Goal: Task Accomplishment & Management: Complete application form

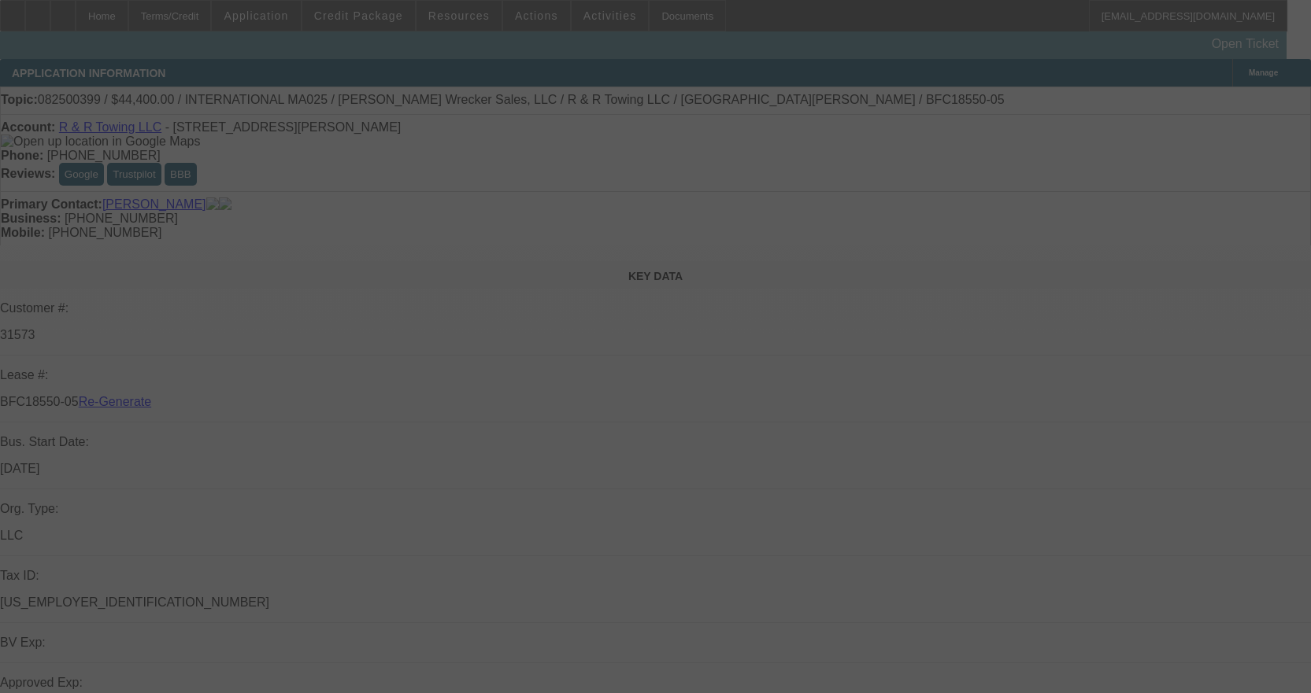
select select "3"
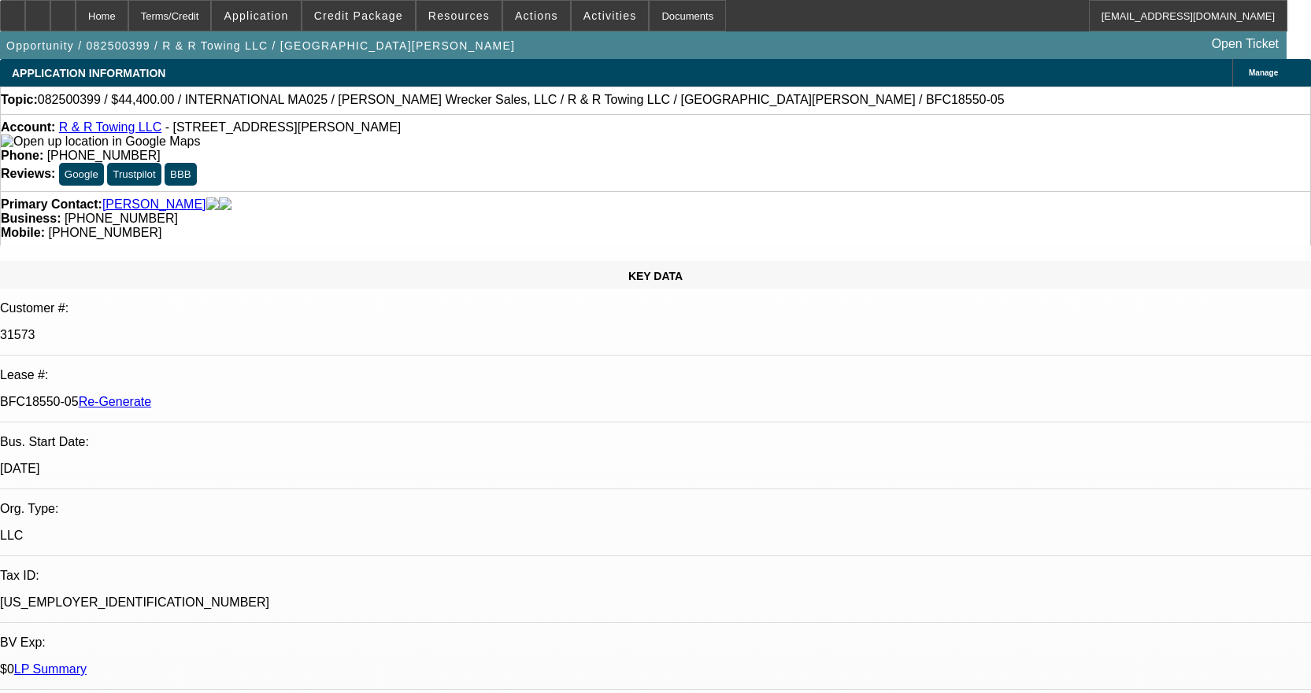
select select "0"
select select "6"
click at [119, 138] on div "Account: R & R Towing LLC - [STREET_ADDRESS][PERSON_NAME]" at bounding box center [655, 134] width 1309 height 28
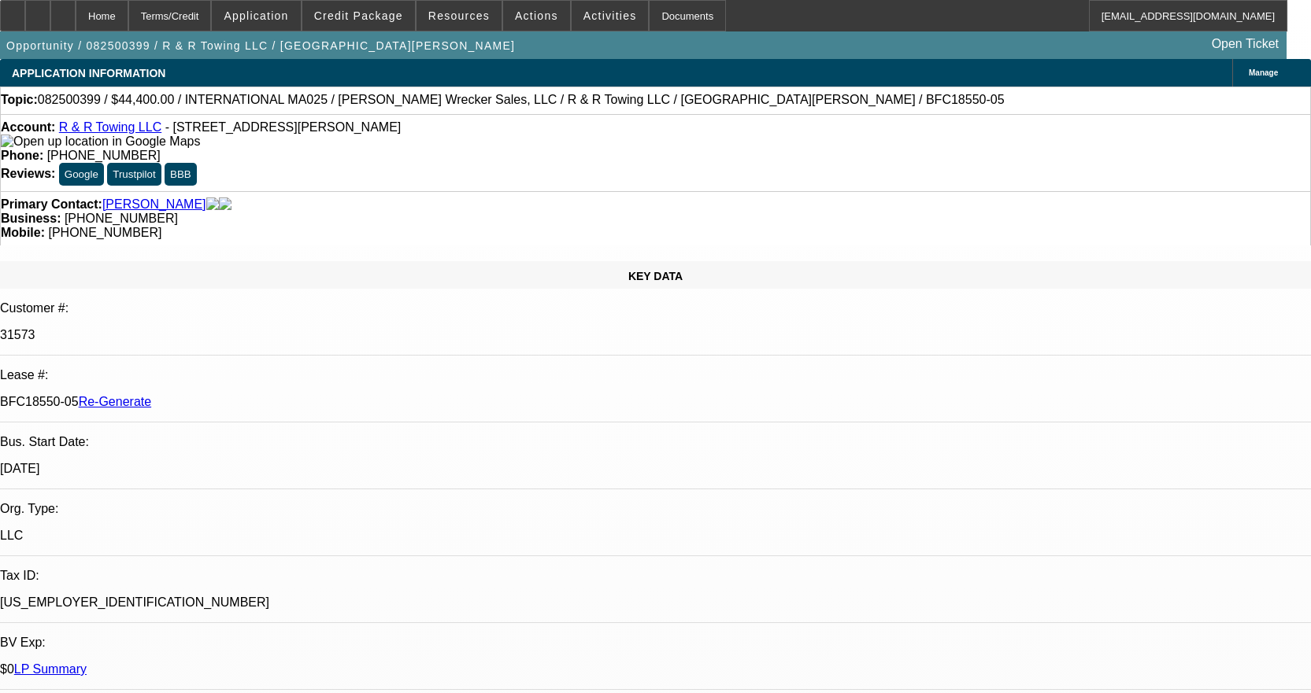
click at [122, 128] on link "R & R Towing LLC" at bounding box center [110, 126] width 102 height 13
click at [674, 13] on div "Documents" at bounding box center [687, 15] width 77 height 31
click at [684, 20] on div "Documents" at bounding box center [687, 15] width 77 height 31
click at [654, 27] on div "Documents" at bounding box center [687, 15] width 77 height 31
click at [587, 17] on span "Activities" at bounding box center [610, 15] width 54 height 13
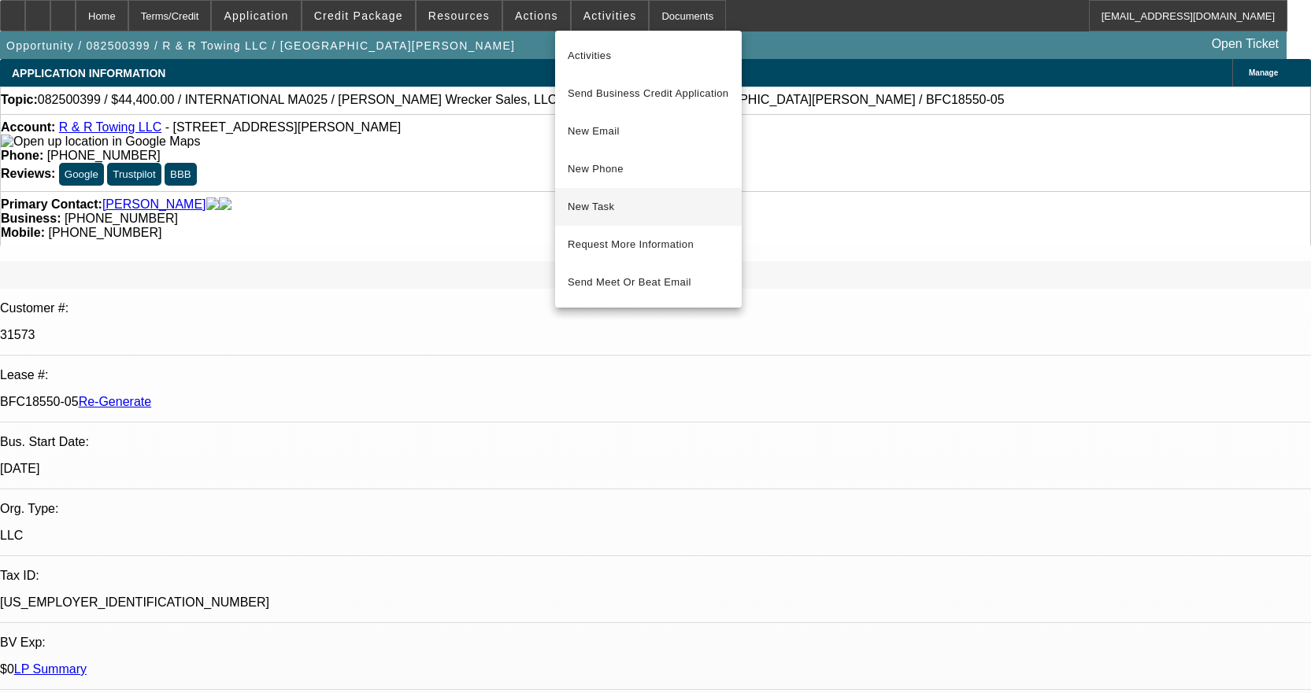
click at [598, 198] on span "New Task" at bounding box center [648, 207] width 161 height 19
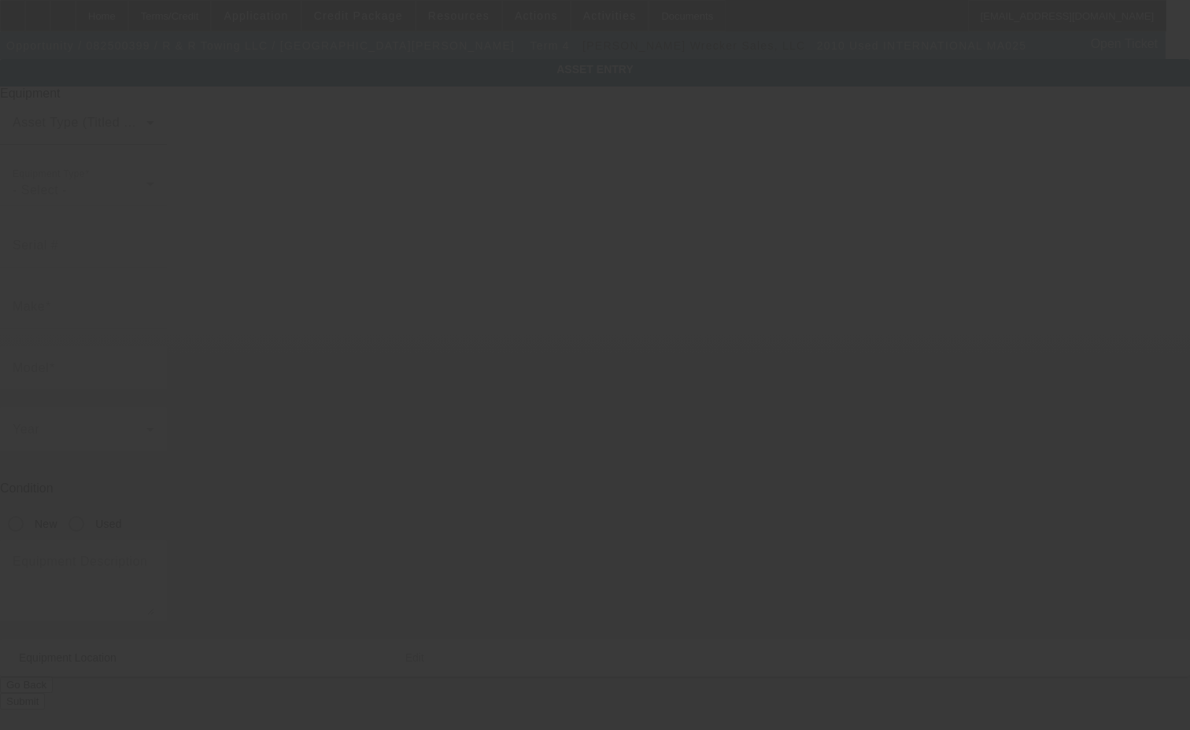
type input "1HTMMAAN7AH192769"
type input "International"
type input "MA025"
radio input "true"
type textarea "W/"
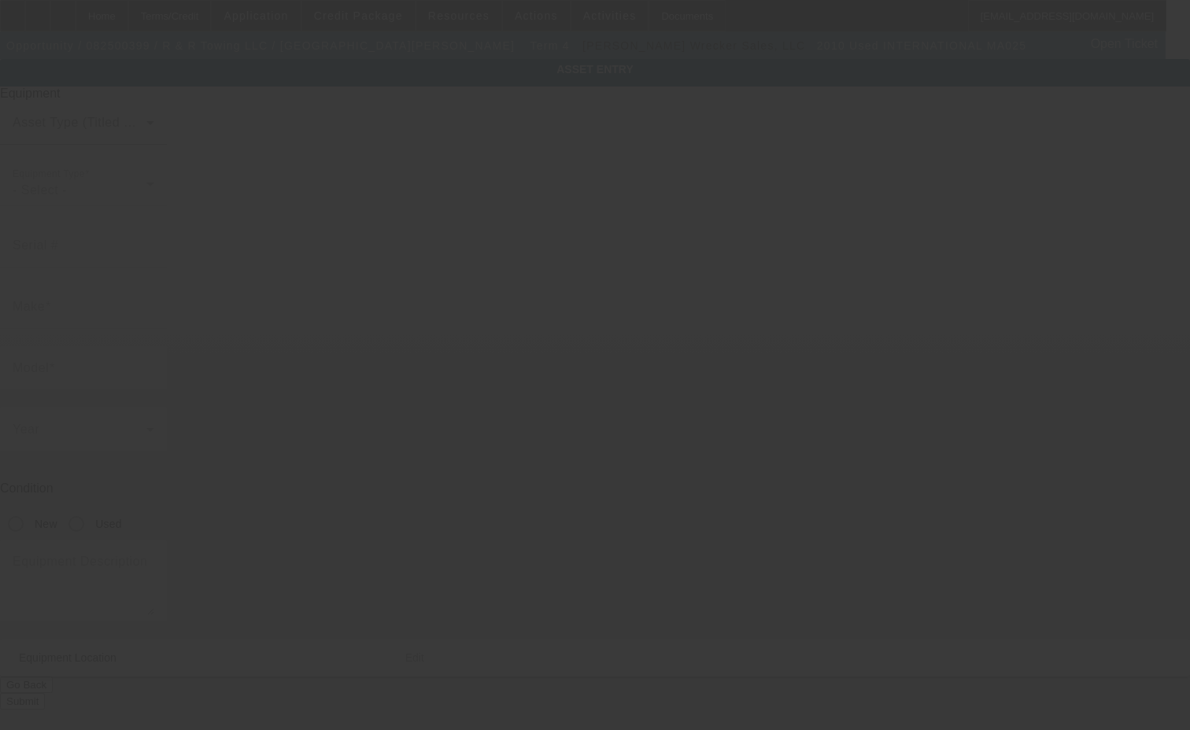
type input "2002 W Gloria Switch Rd"
type input "Carencro"
type input "70520"
type input "Lafayette Parish"
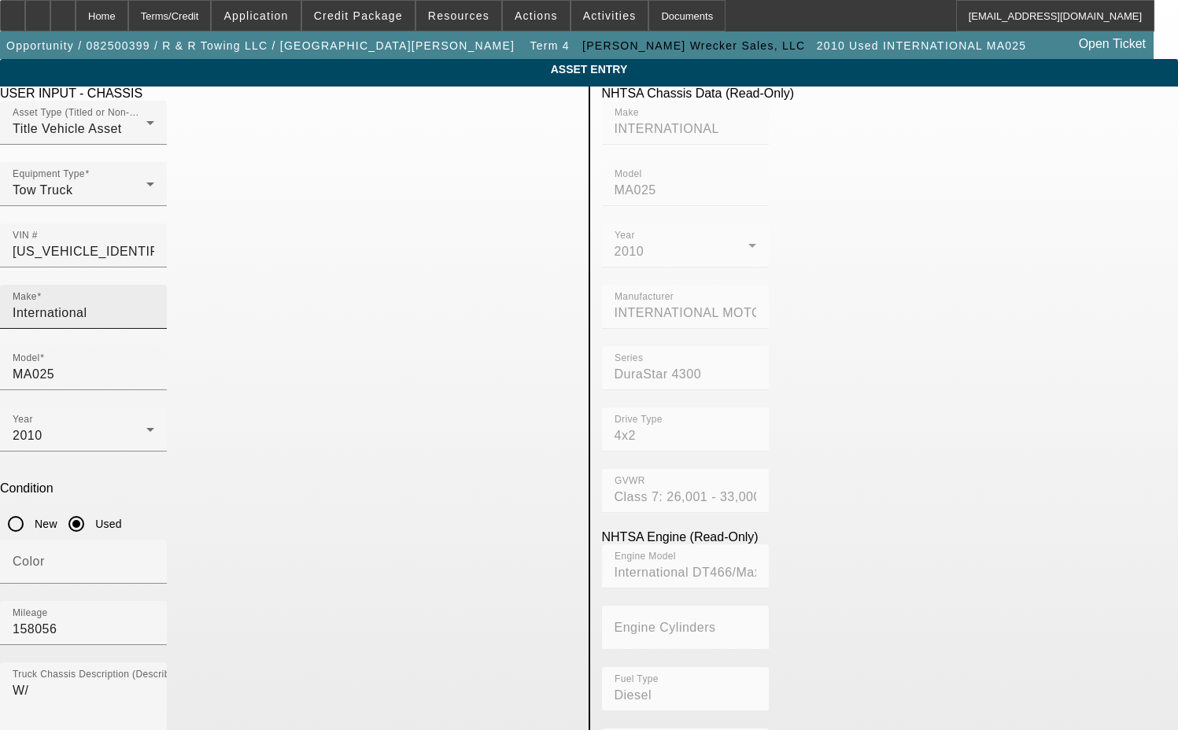
click at [154, 304] on input "International" at bounding box center [84, 313] width 142 height 19
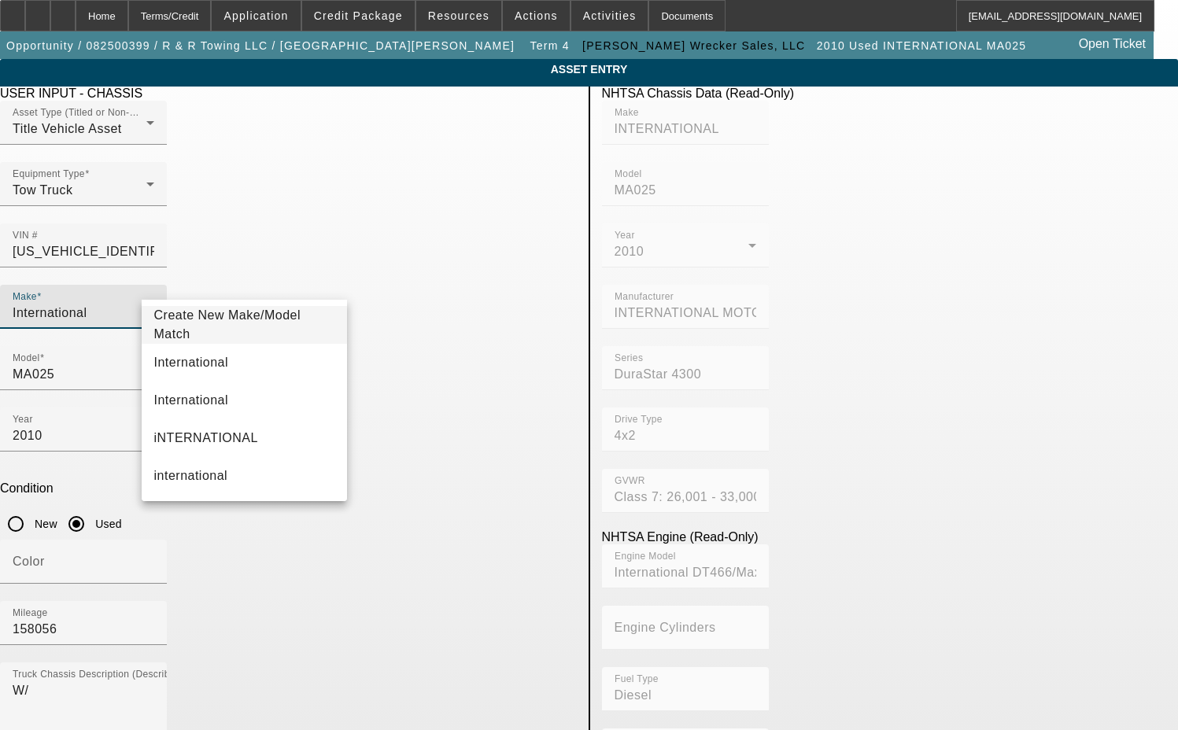
click at [257, 316] on span "Create New Make/Model Match" at bounding box center [244, 325] width 181 height 38
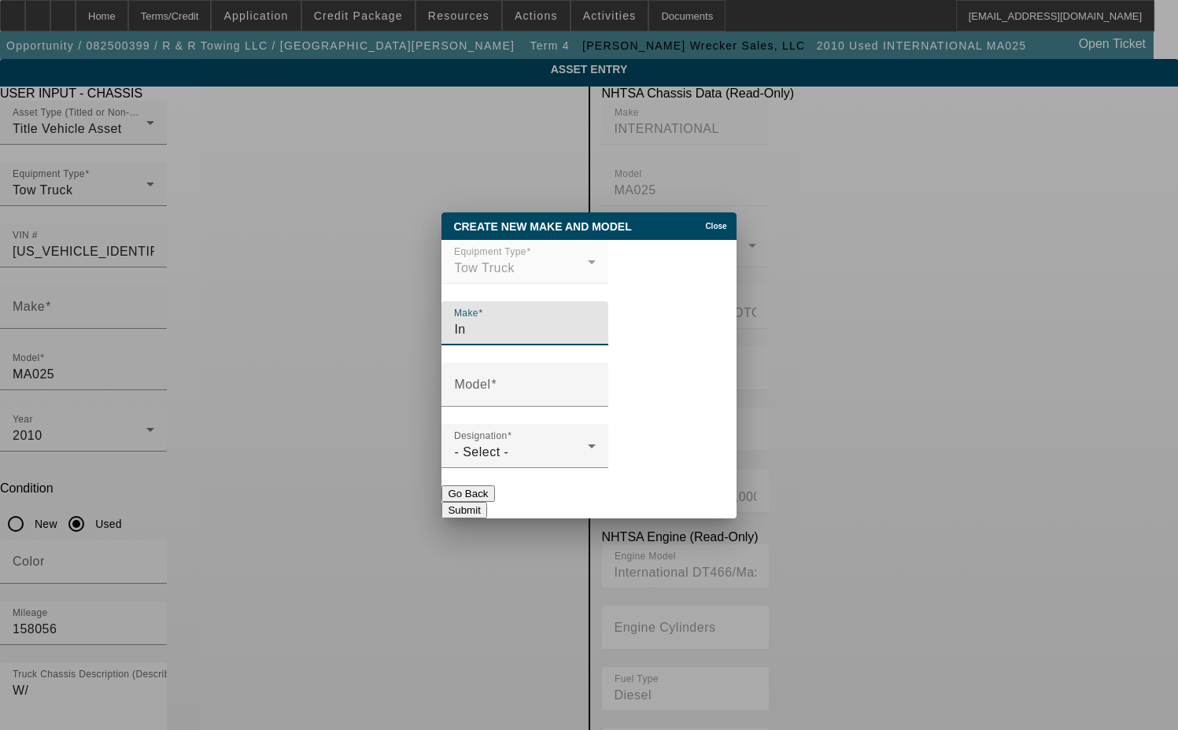
type input "I"
type input "International"
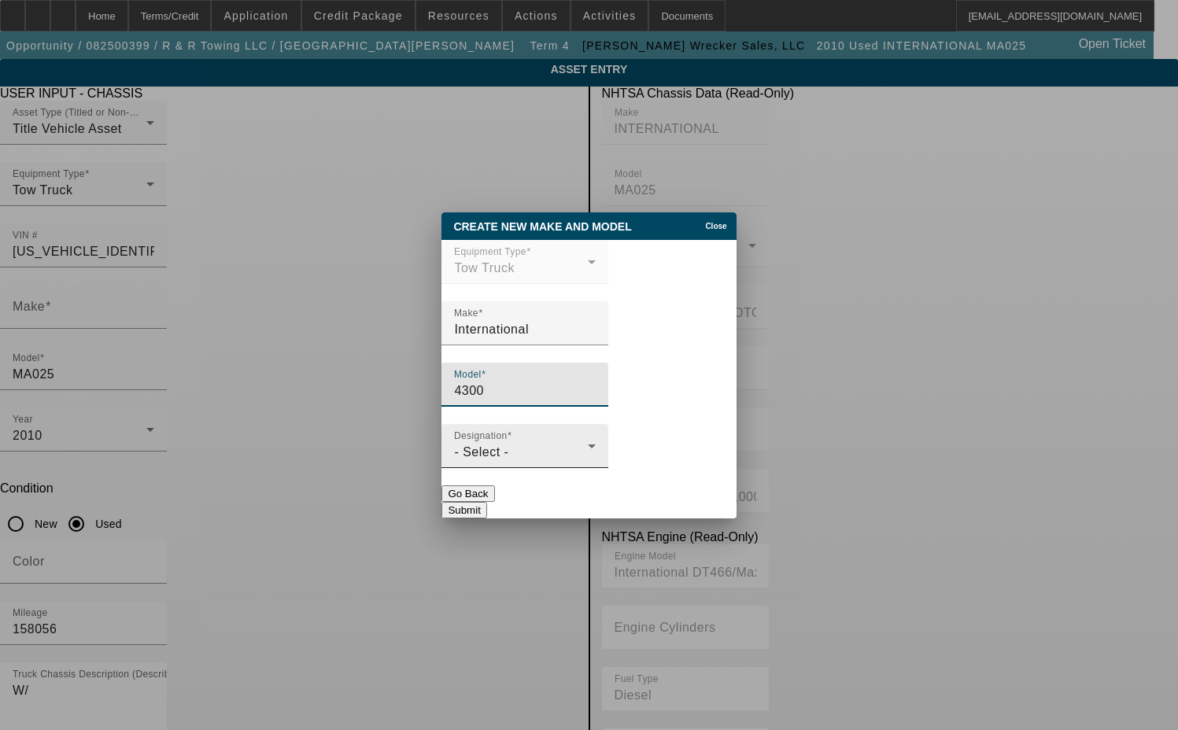
type input "4300"
click at [576, 456] on div "- Select -" at bounding box center [521, 452] width 134 height 19
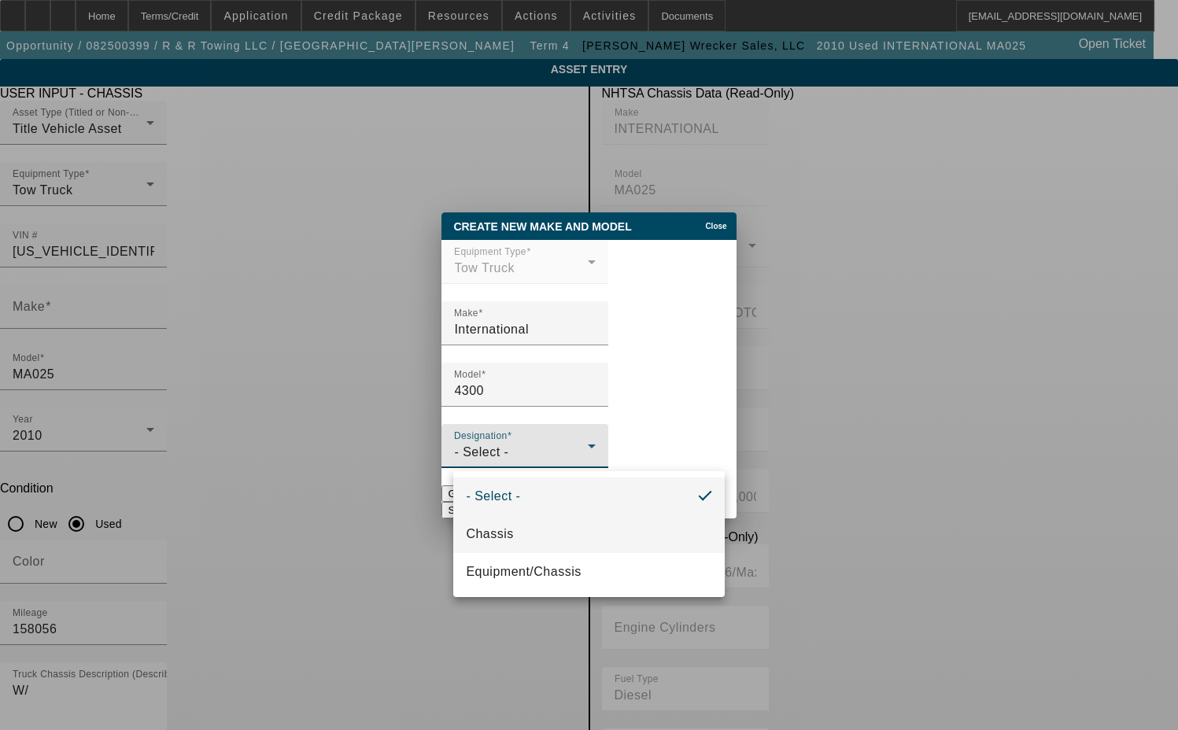
click at [508, 535] on span "Chassis" at bounding box center [489, 534] width 47 height 19
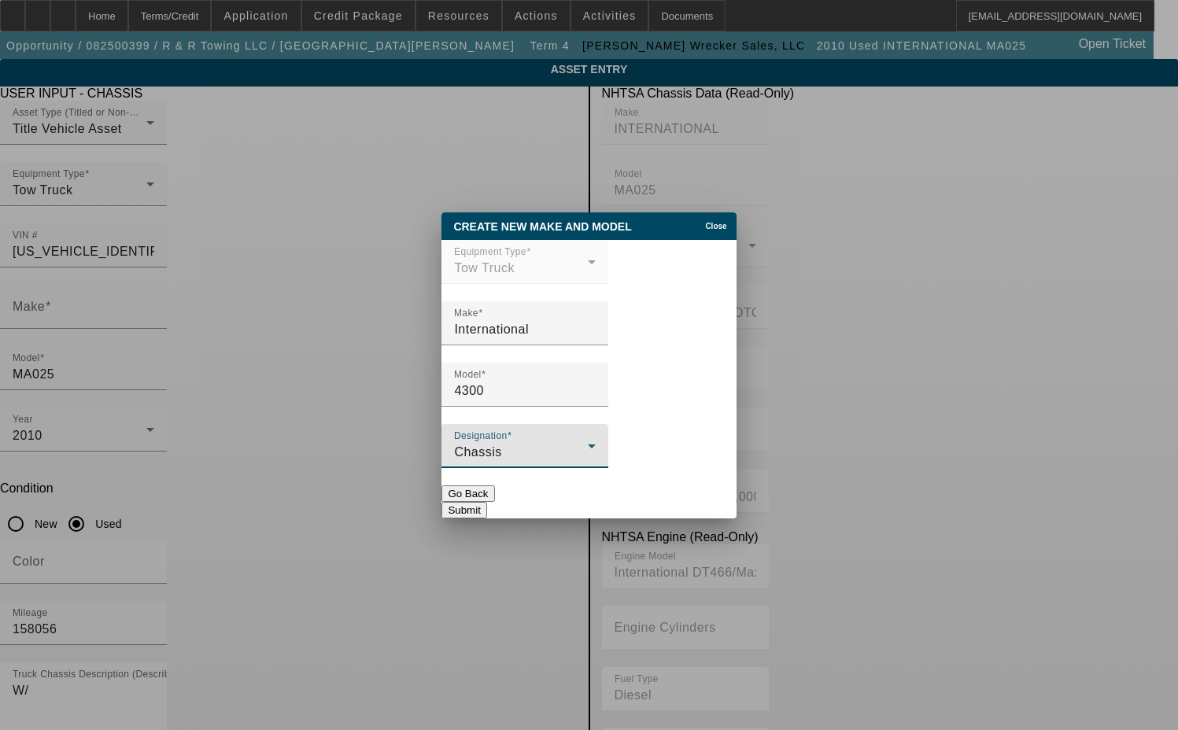
click at [486, 502] on button "Submit" at bounding box center [464, 510] width 45 height 17
type input "International"
type input "4300"
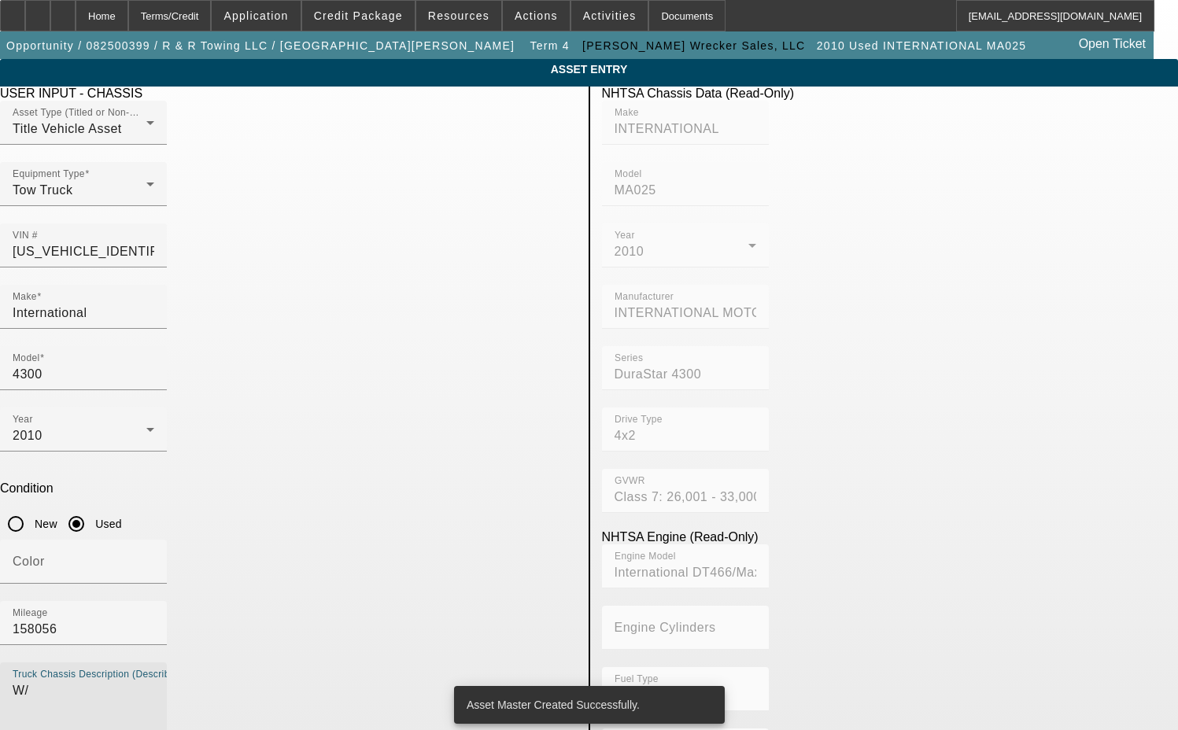
drag, startPoint x: 190, startPoint y: 475, endPoint x: 103, endPoint y: 479, distance: 86.7
click at [105, 479] on app-asset-collateral-manage "ASSET ENTRY Delete asset USER INPUT - CHASSIS Asset Type (Titled or Non-Titled)…" at bounding box center [589, 671] width 1178 height 1225
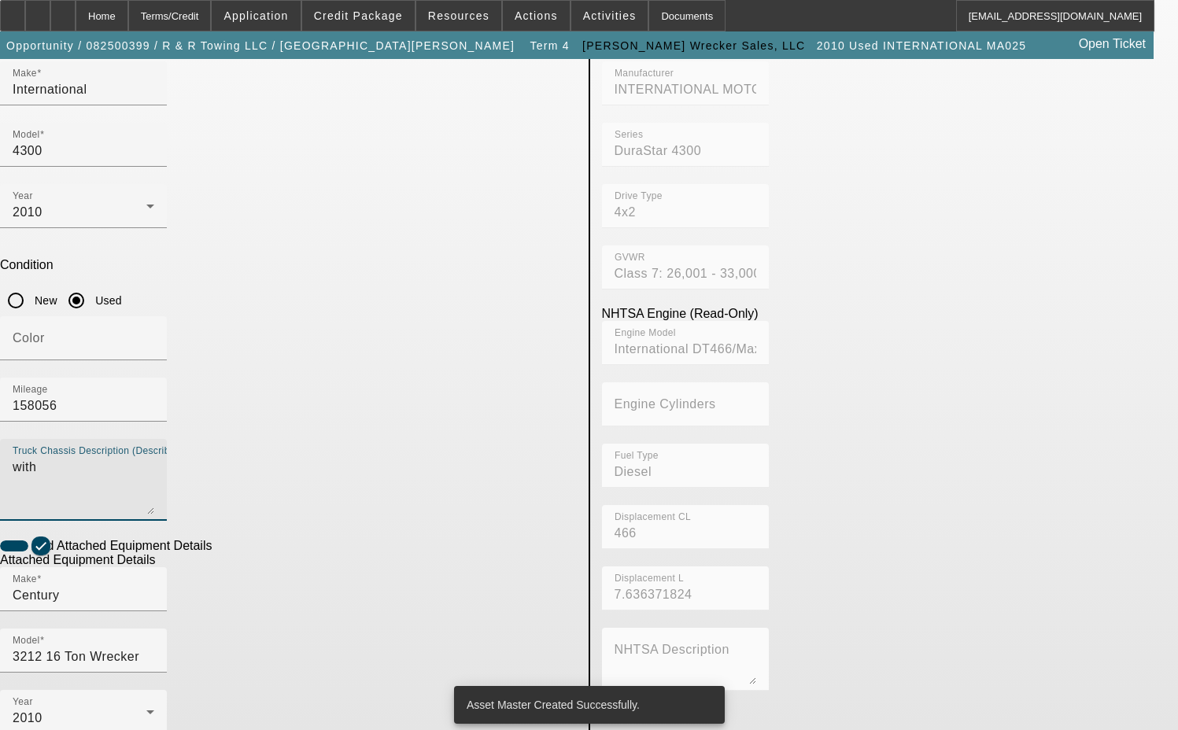
scroll to position [283, 0]
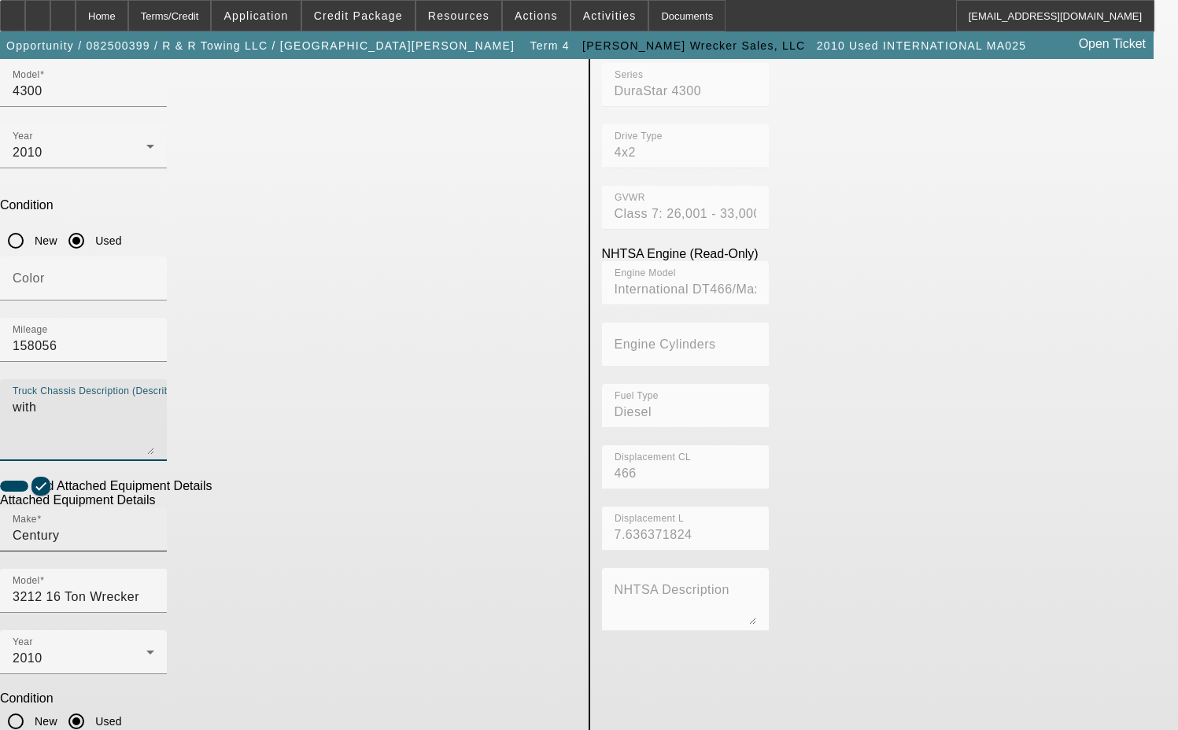
type textarea "with"
click at [154, 527] on input "Century" at bounding box center [84, 536] width 142 height 19
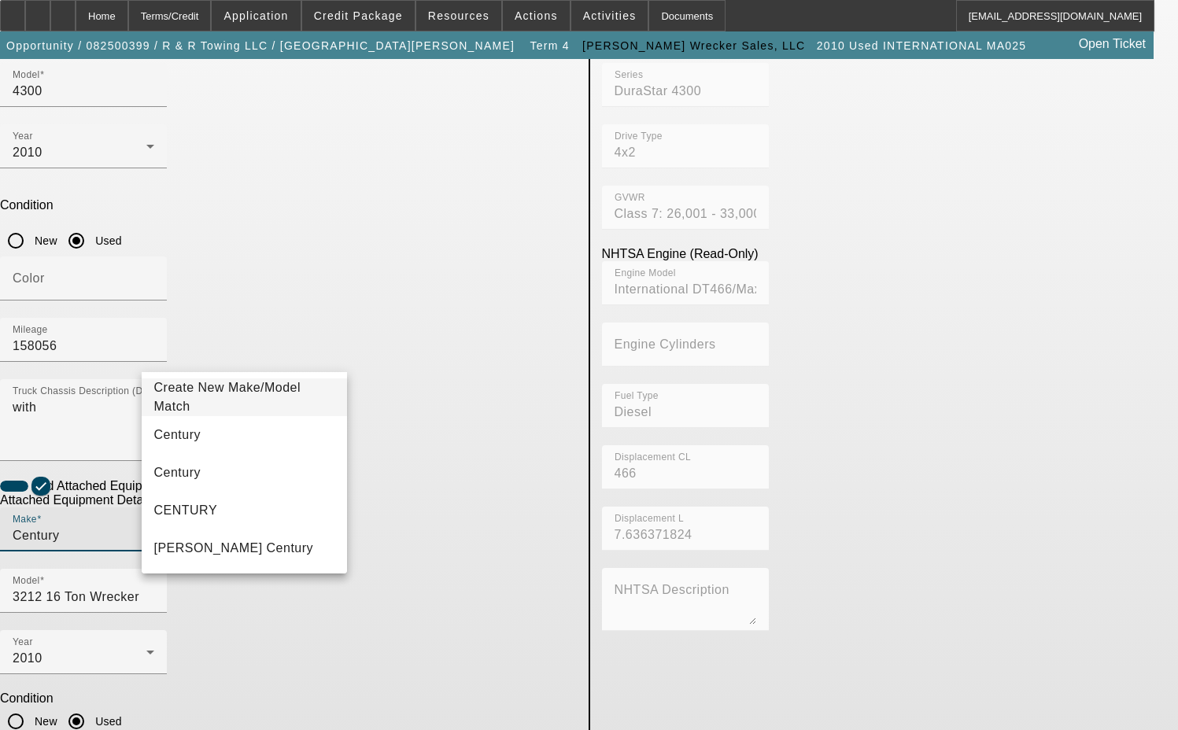
click at [261, 382] on mat-option "Create New Make/Model Match" at bounding box center [245, 398] width 206 height 38
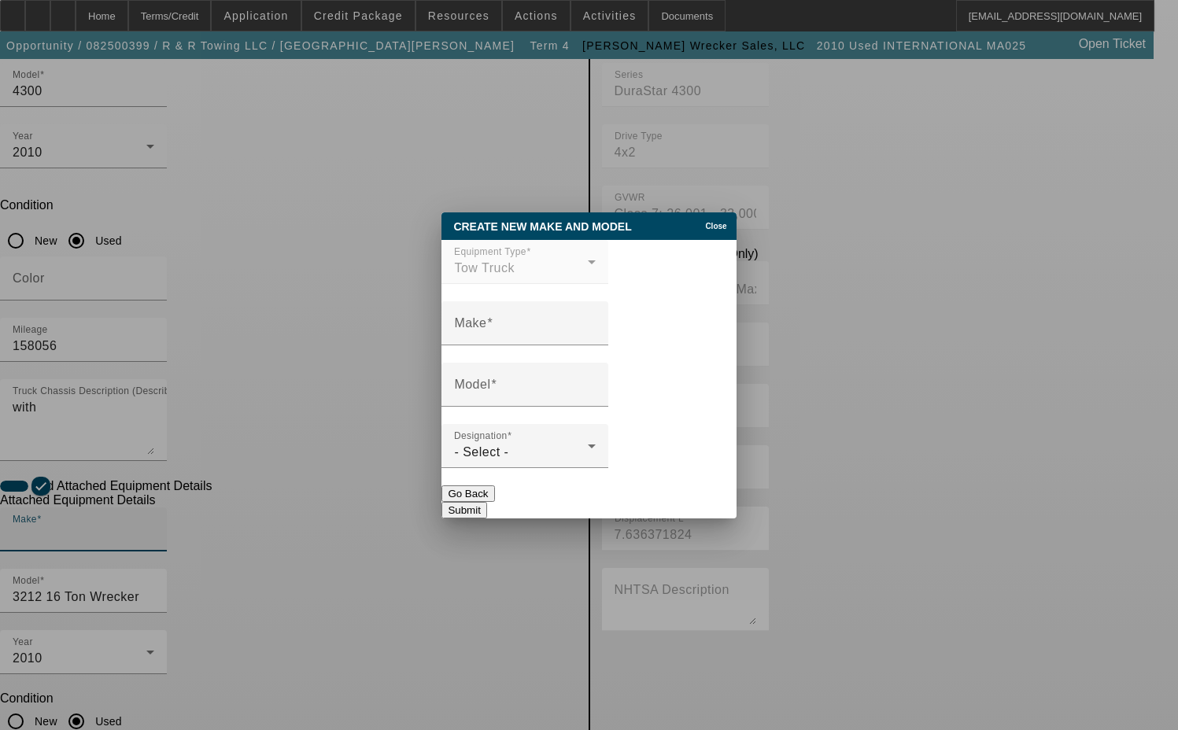
scroll to position [0, 0]
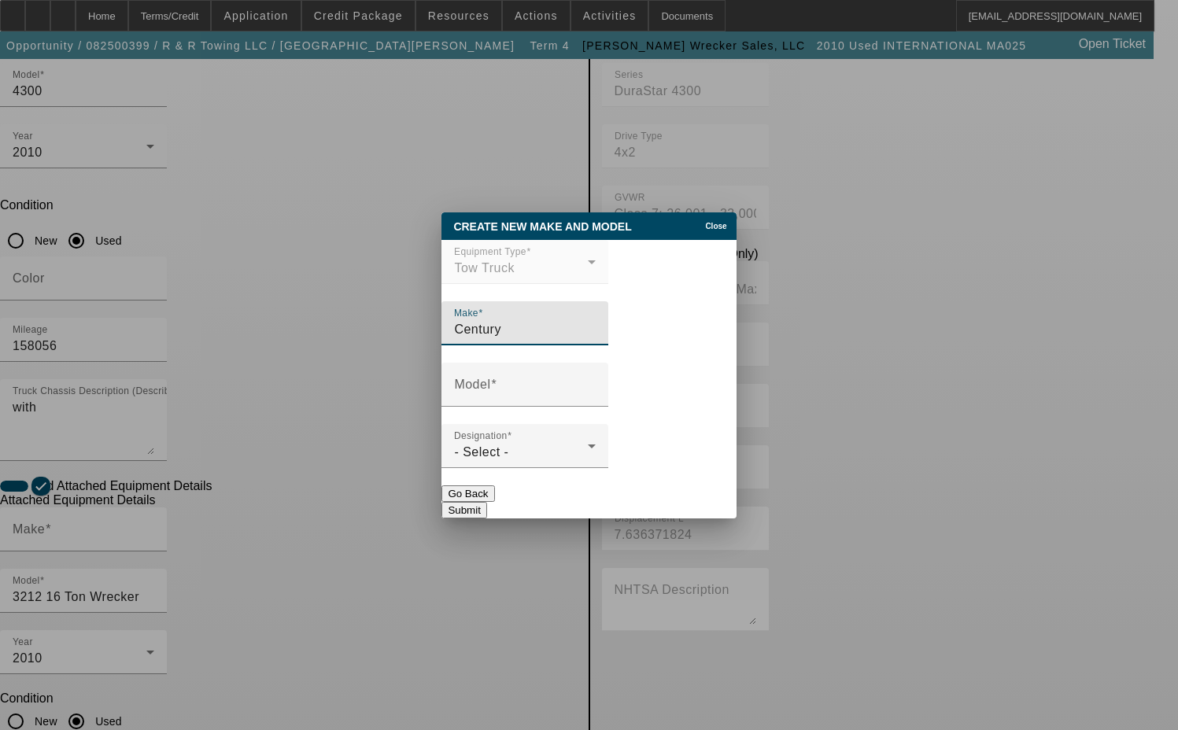
type input "Century"
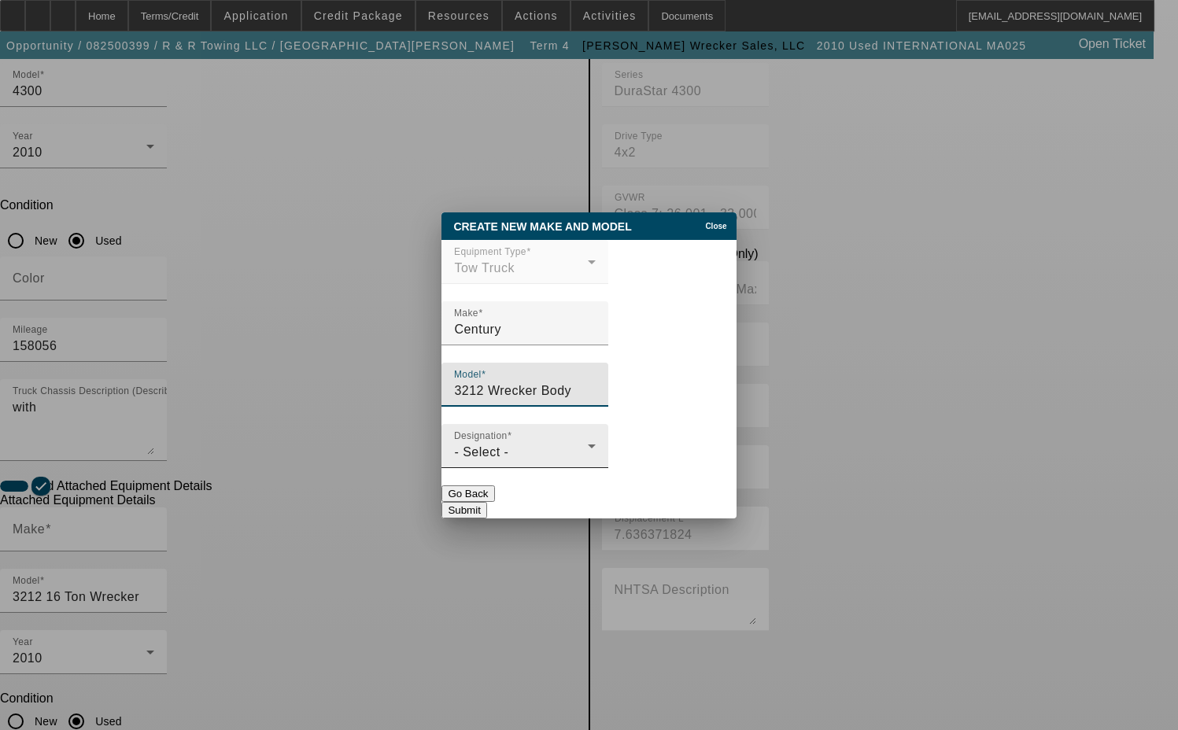
type input "3212 Wrecker Body"
click at [508, 442] on label "Designation" at bounding box center [482, 436] width 57 height 11
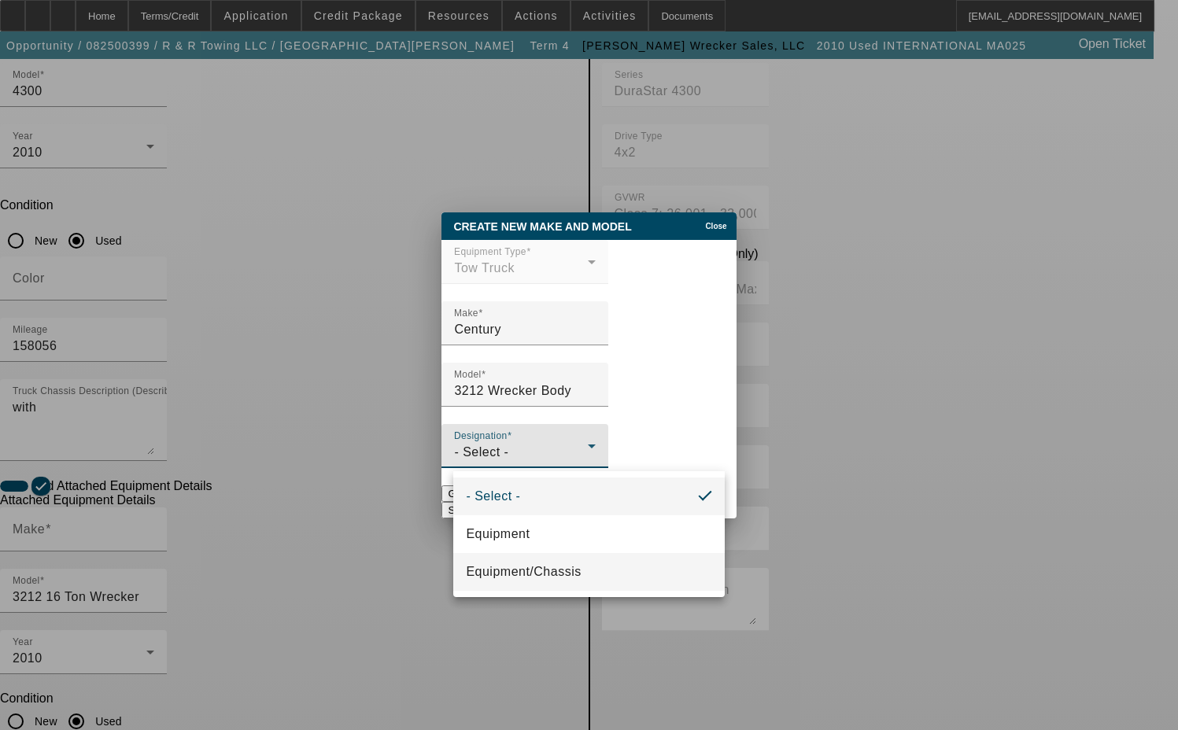
click at [508, 566] on span "Equipment/Chassis" at bounding box center [523, 572] width 115 height 19
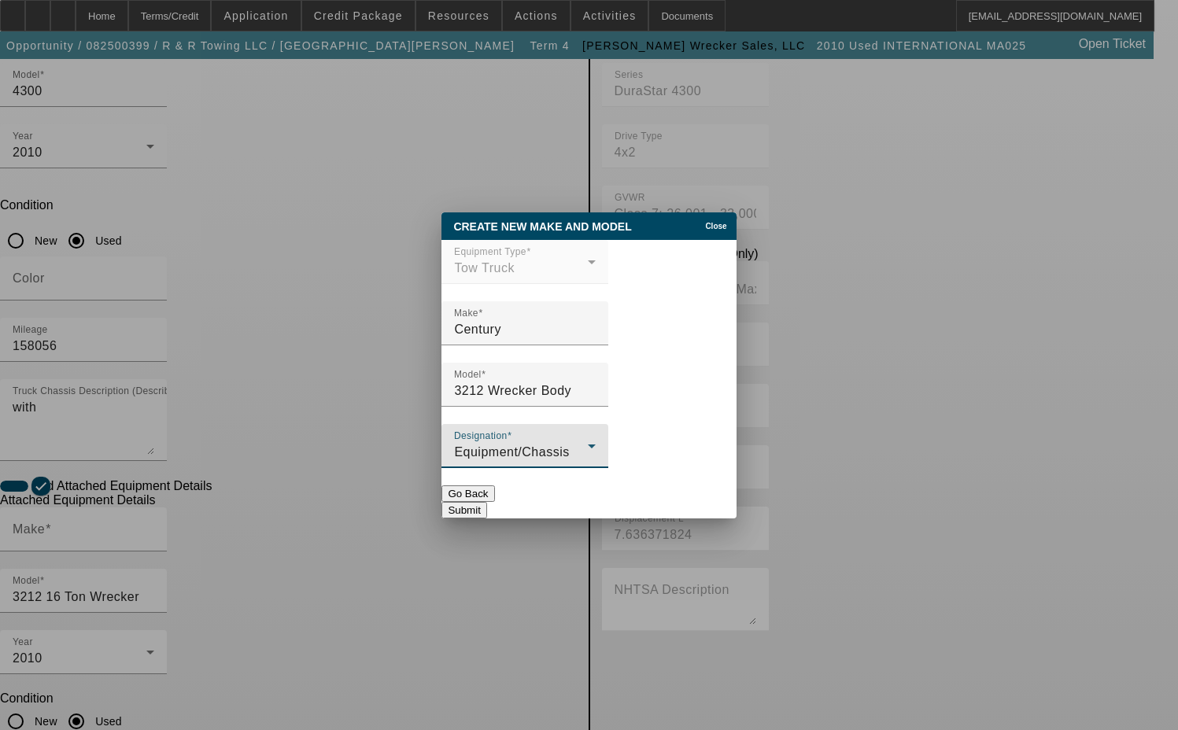
click at [486, 502] on button "Submit" at bounding box center [464, 510] width 45 height 17
type input "Century"
type input "3212 Wrecker Body"
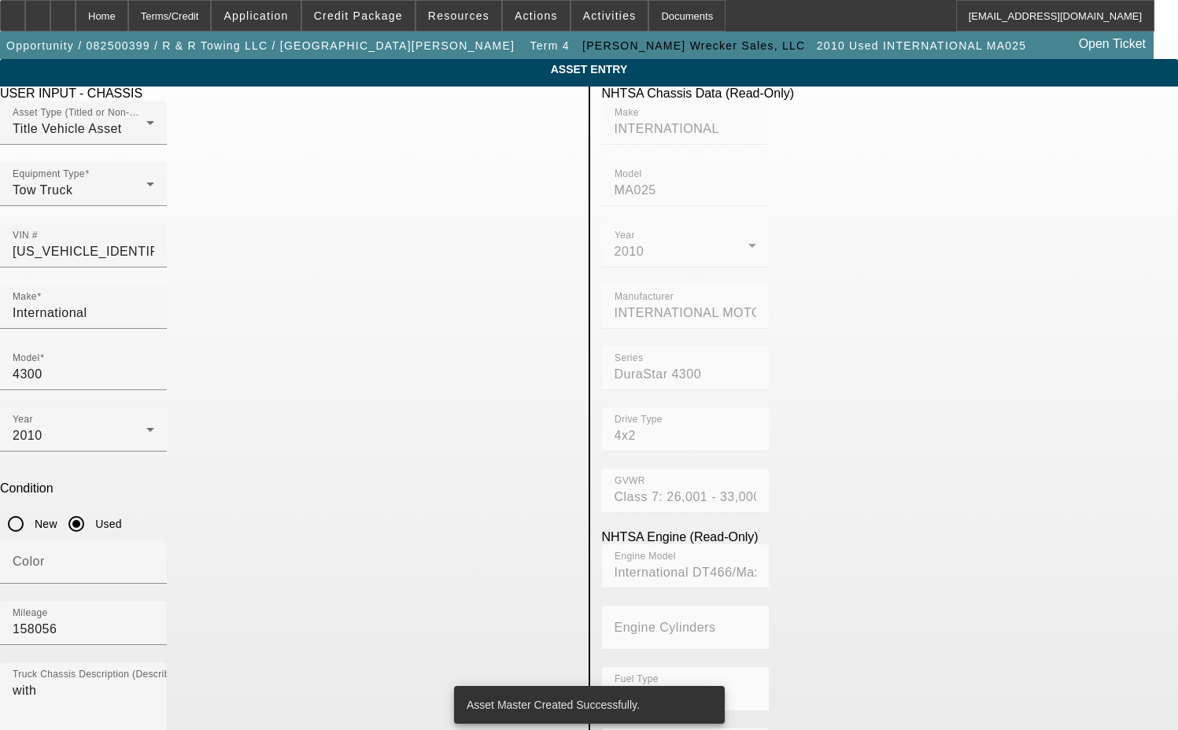
scroll to position [283, 0]
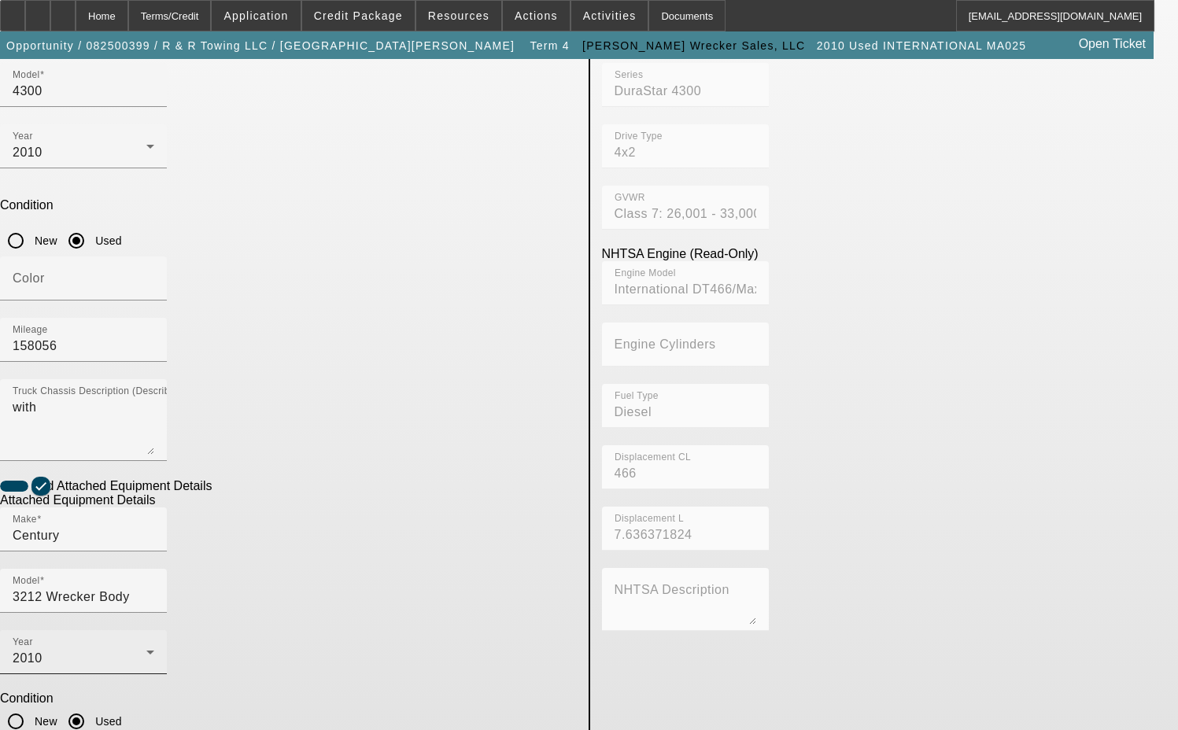
type input "32120405B09"
click at [160, 643] on icon at bounding box center [150, 652] width 19 height 19
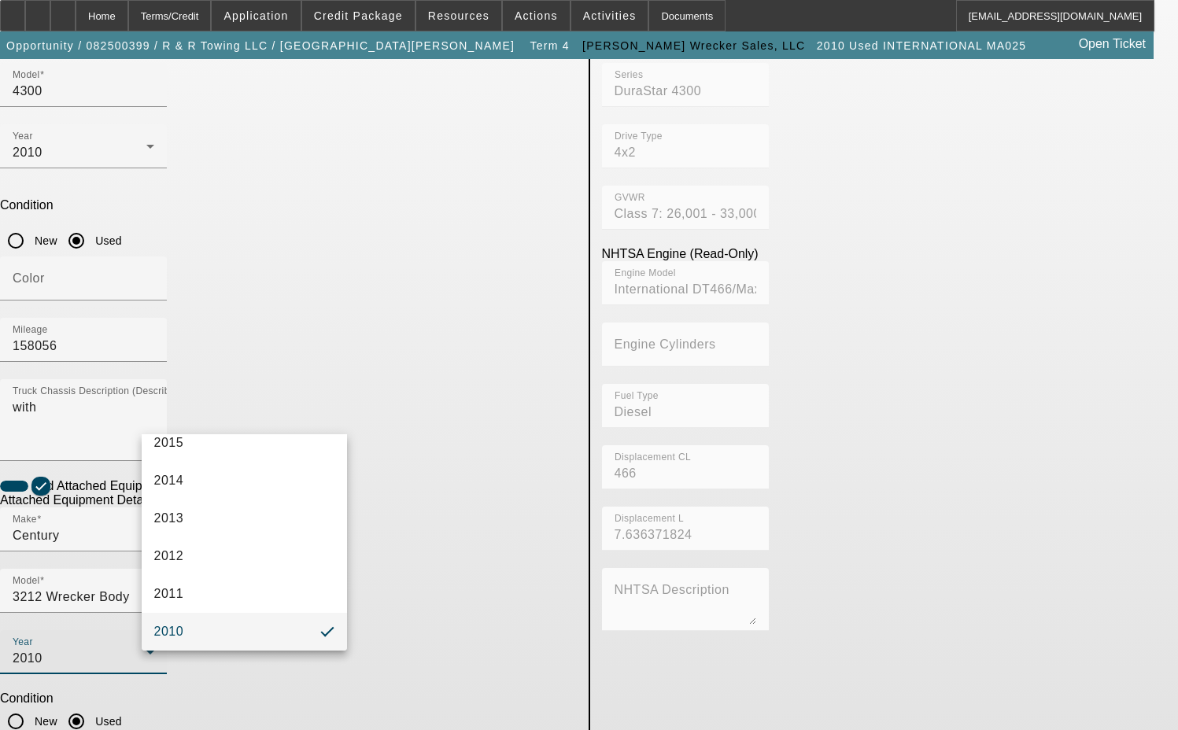
scroll to position [0, 0]
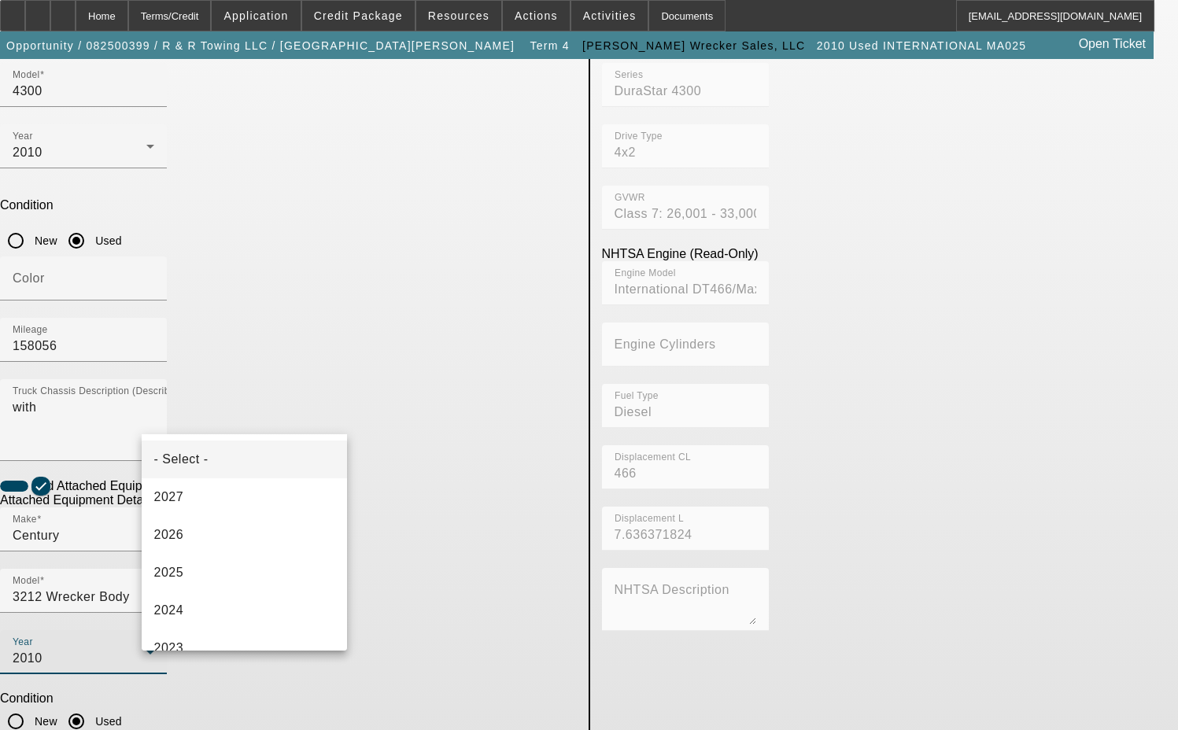
click at [247, 449] on mat-option "- Select -" at bounding box center [245, 460] width 206 height 38
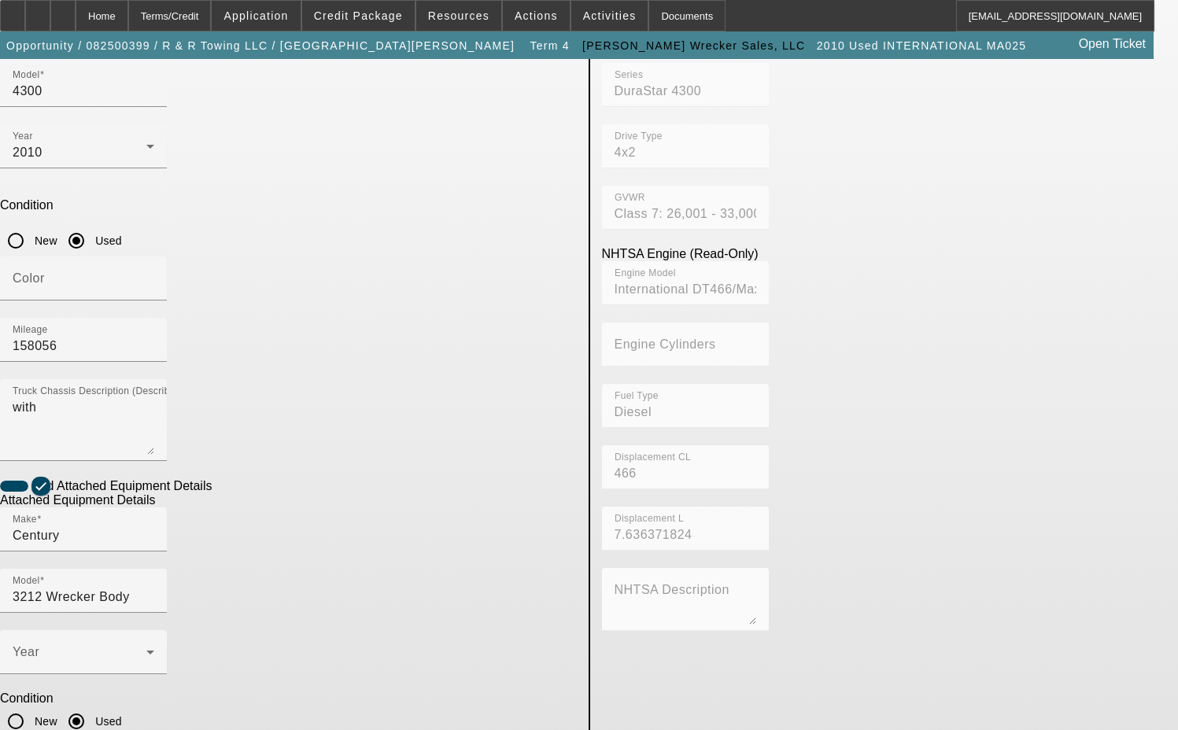
drag, startPoint x: 217, startPoint y: 548, endPoint x: 105, endPoint y: 543, distance: 112.7
click at [105, 543] on app-asset-collateral-manage "ASSET ENTRY Delete asset USER INPUT - CHASSIS Asset Type (Titled or Non-Titled)…" at bounding box center [589, 388] width 1178 height 1225
type textarea "includes all accessories, attachments and options"
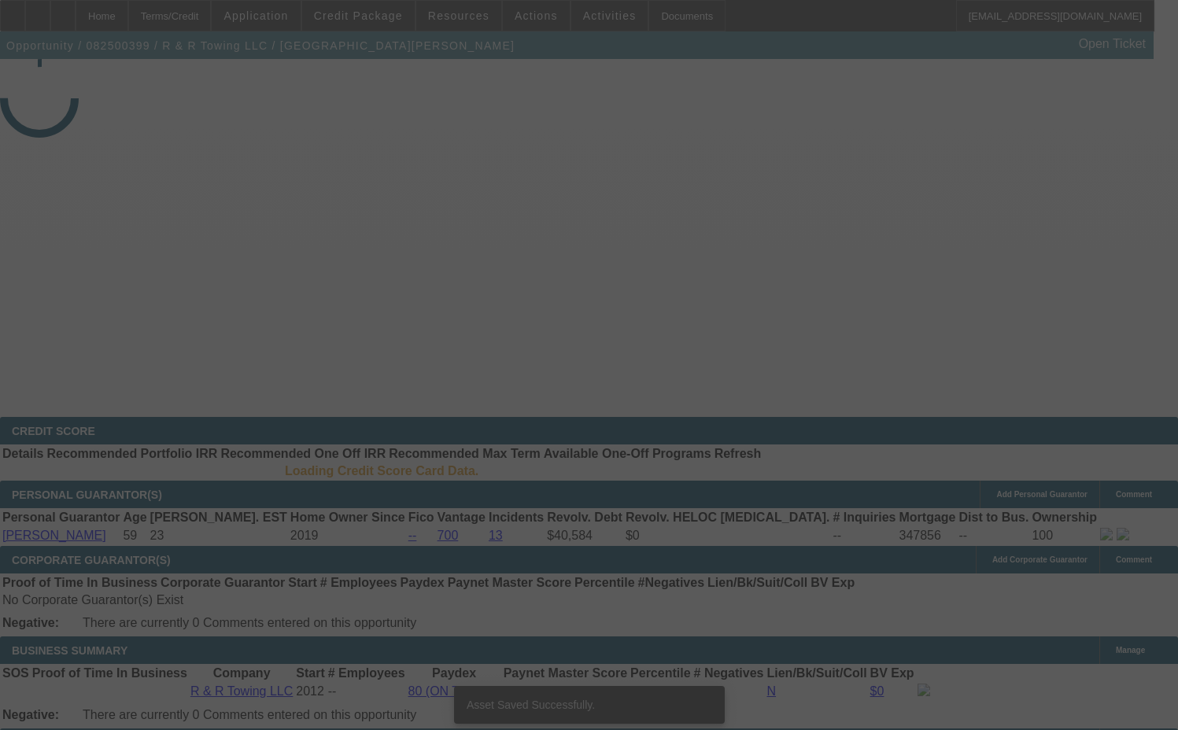
select select "3"
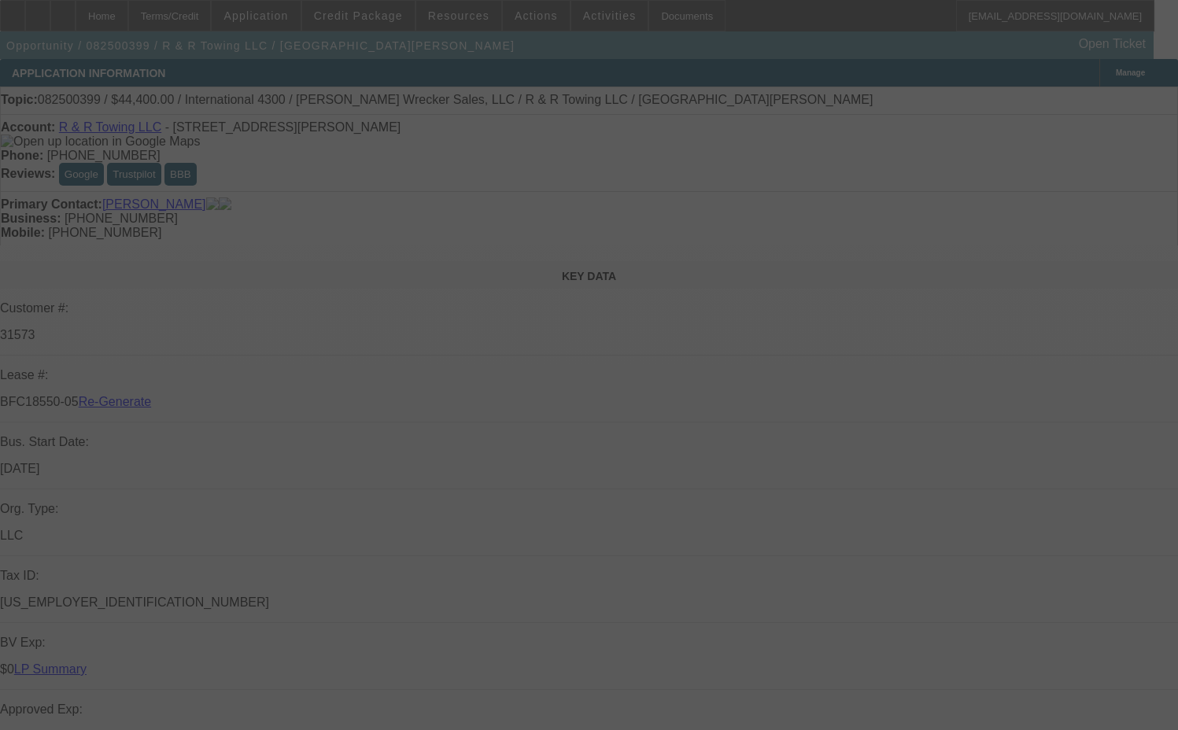
select select "0"
select select "6"
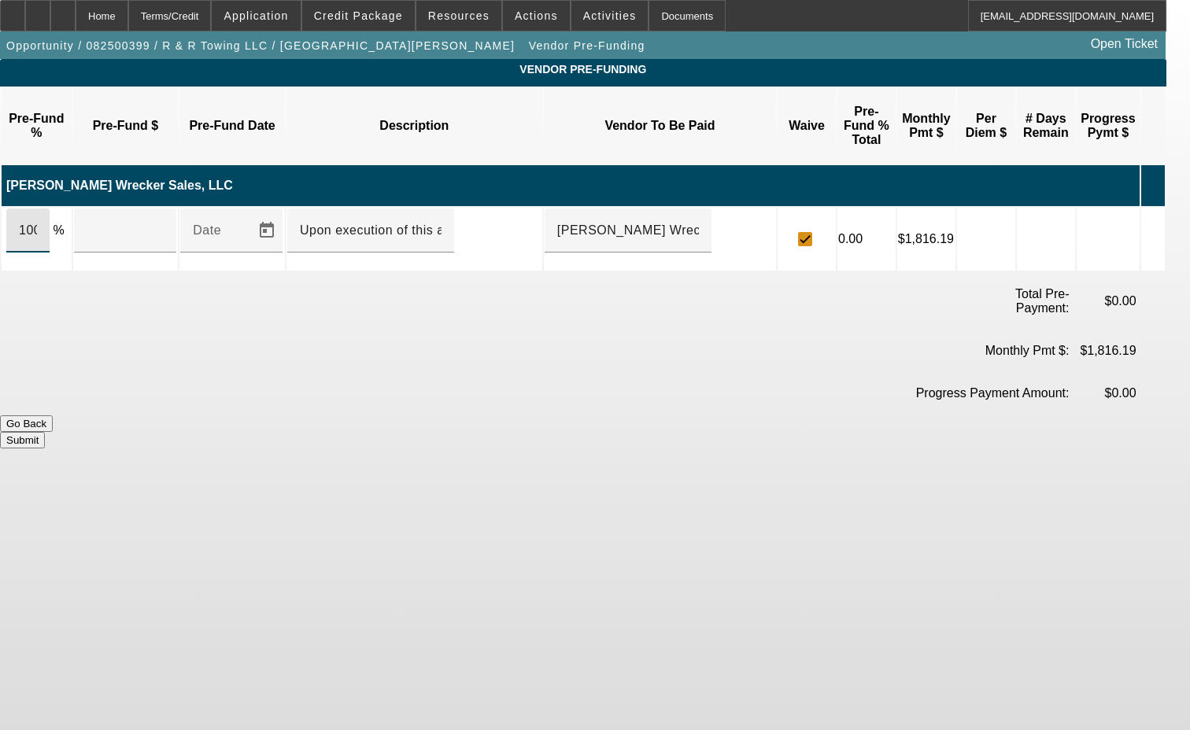
click at [37, 221] on input "100" at bounding box center [28, 230] width 18 height 19
type input "$44,400.00"
click at [45, 432] on button "Submit" at bounding box center [22, 440] width 45 height 17
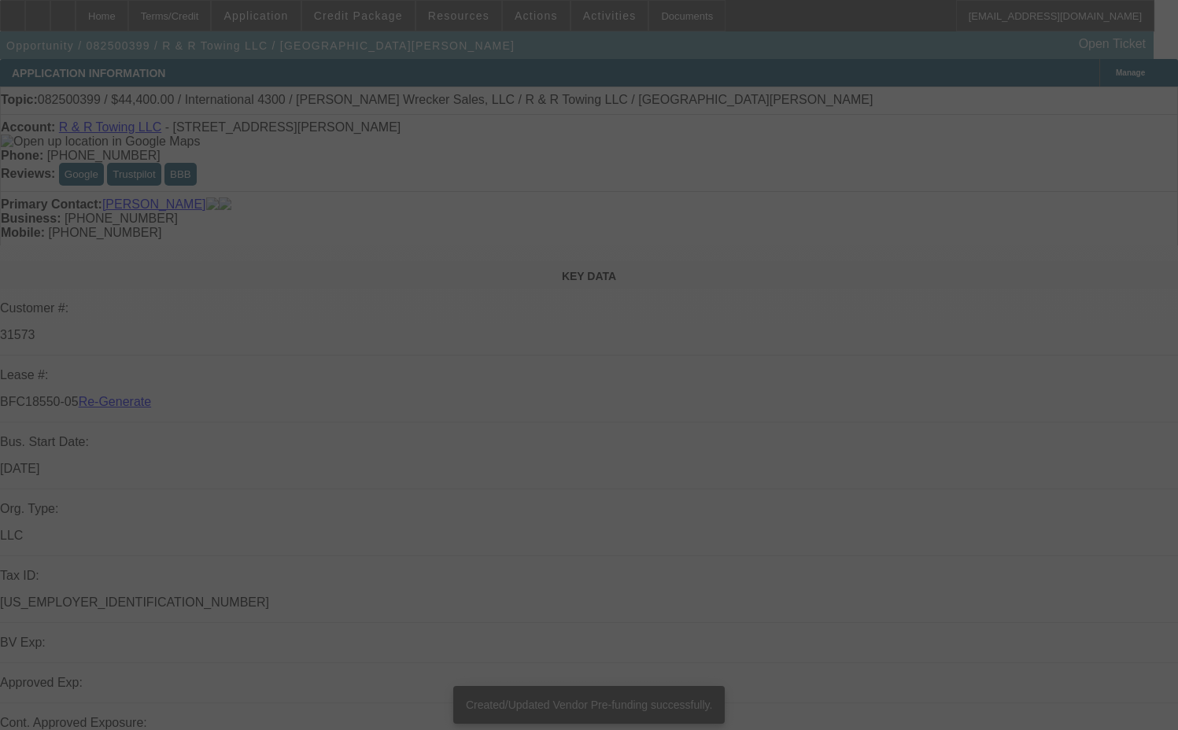
select select "3"
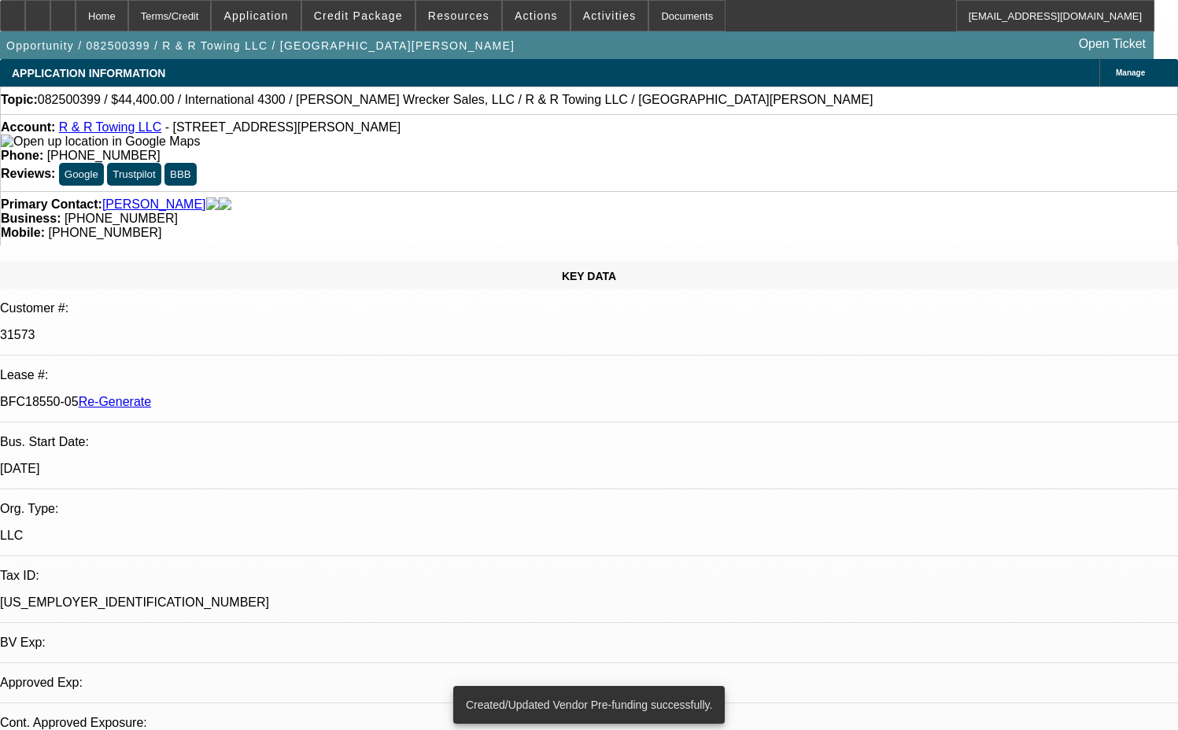
select select "0"
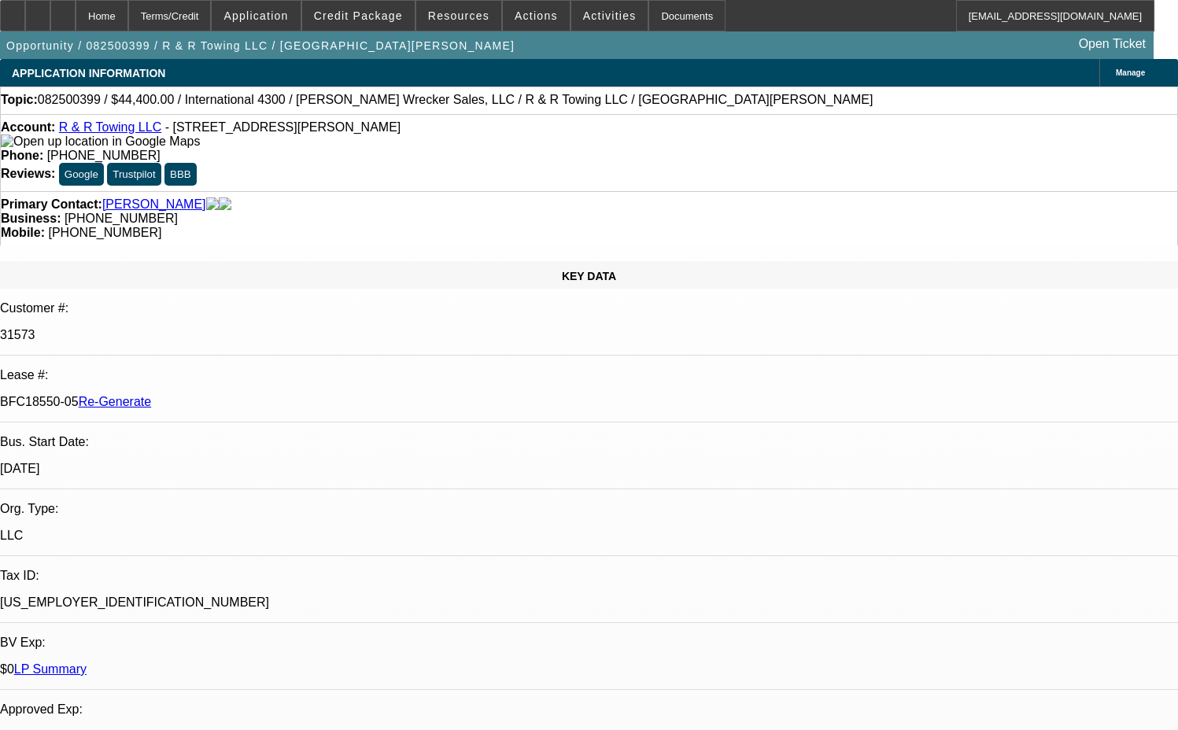
select select "6"
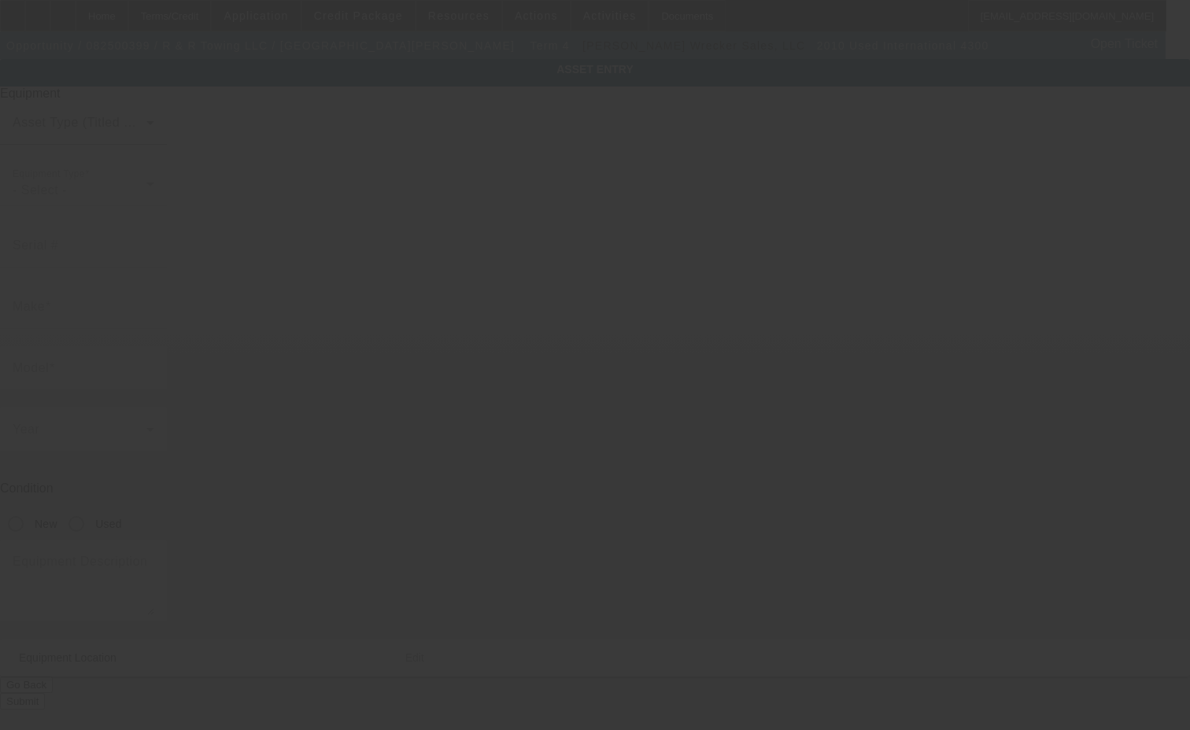
type input "[US_VEHICLE_IDENTIFICATION_NUMBER]"
type input "iNTERNATIONAL"
type input "4300"
radio input "true"
type textarea "with"
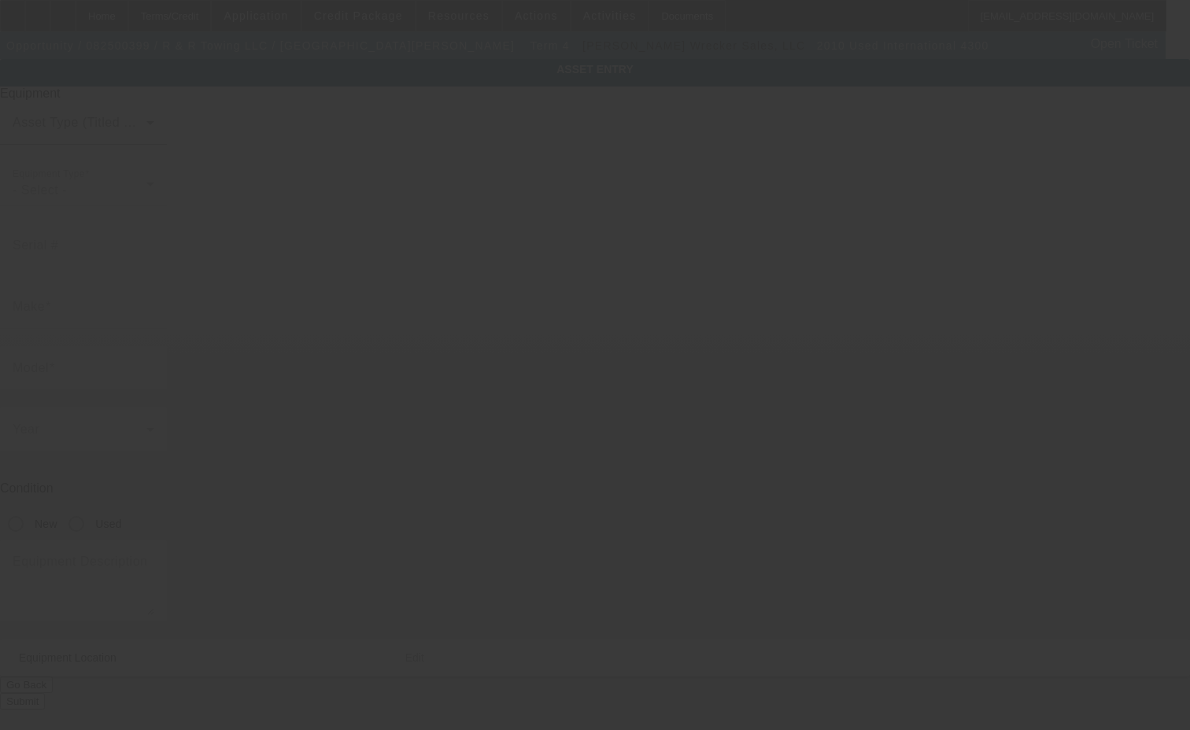
type input "[STREET_ADDRESS][PERSON_NAME]"
type input "Carencro"
type input "70520"
type input "[GEOGRAPHIC_DATA]"
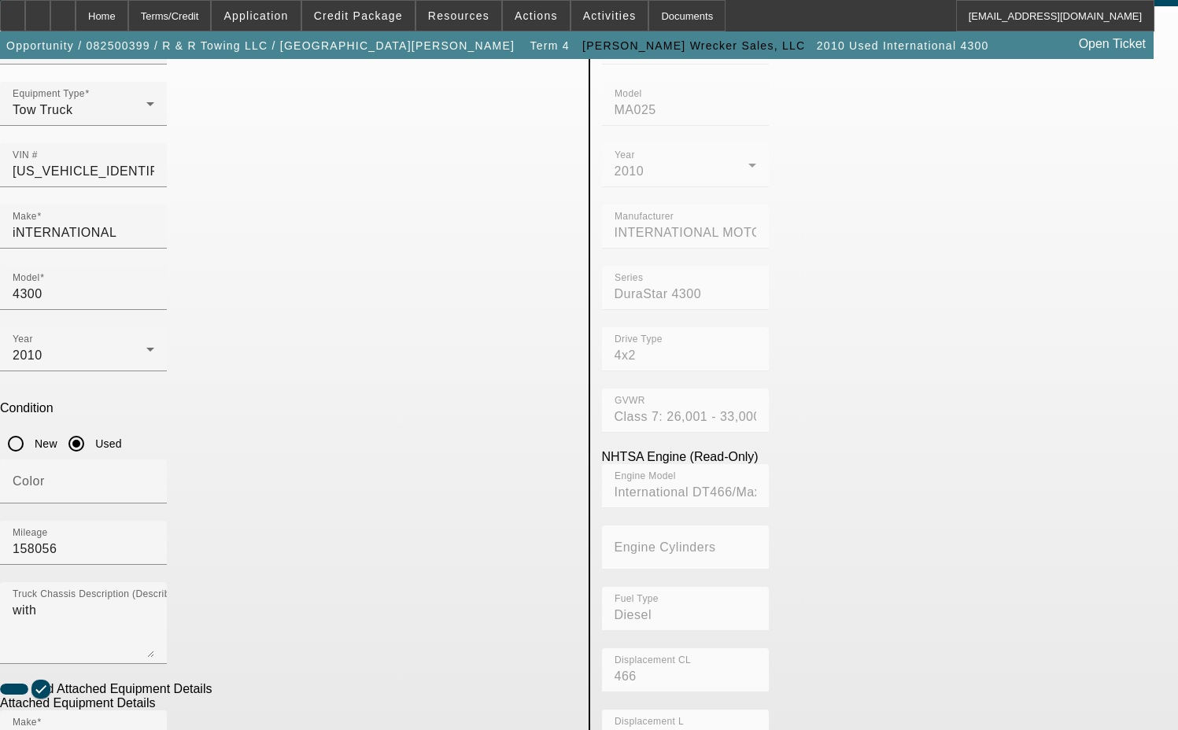
scroll to position [157, 0]
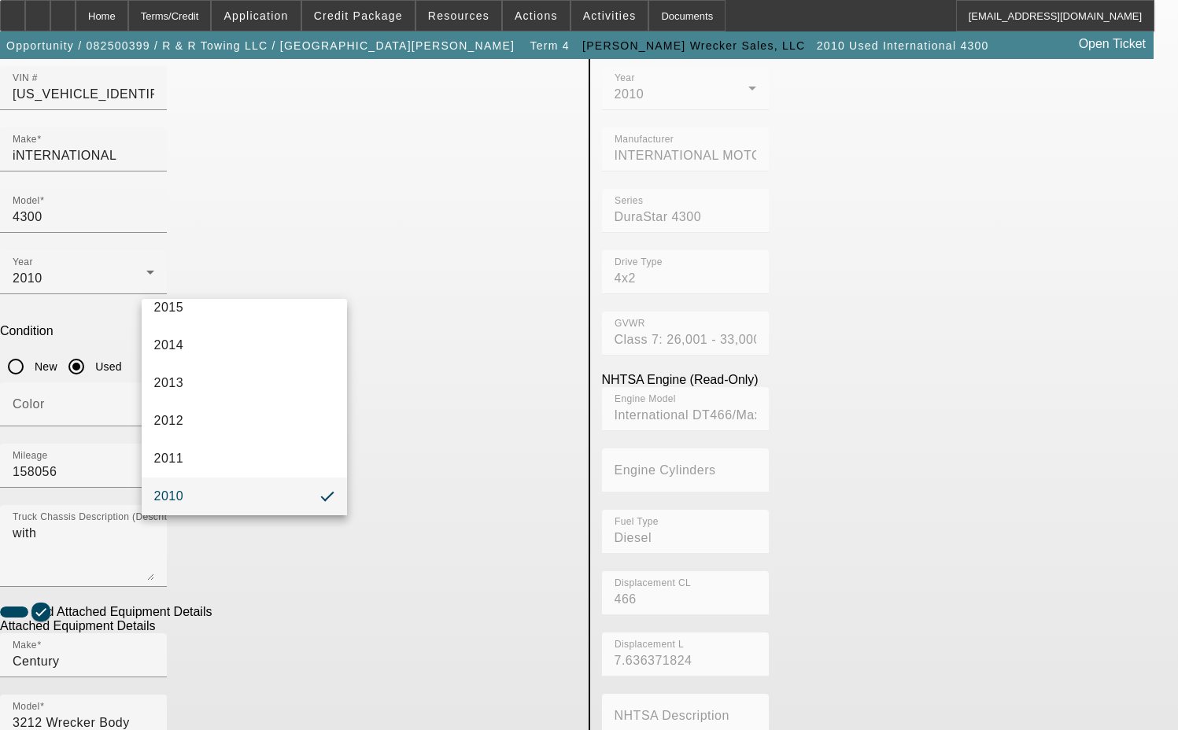
scroll to position [586, 0]
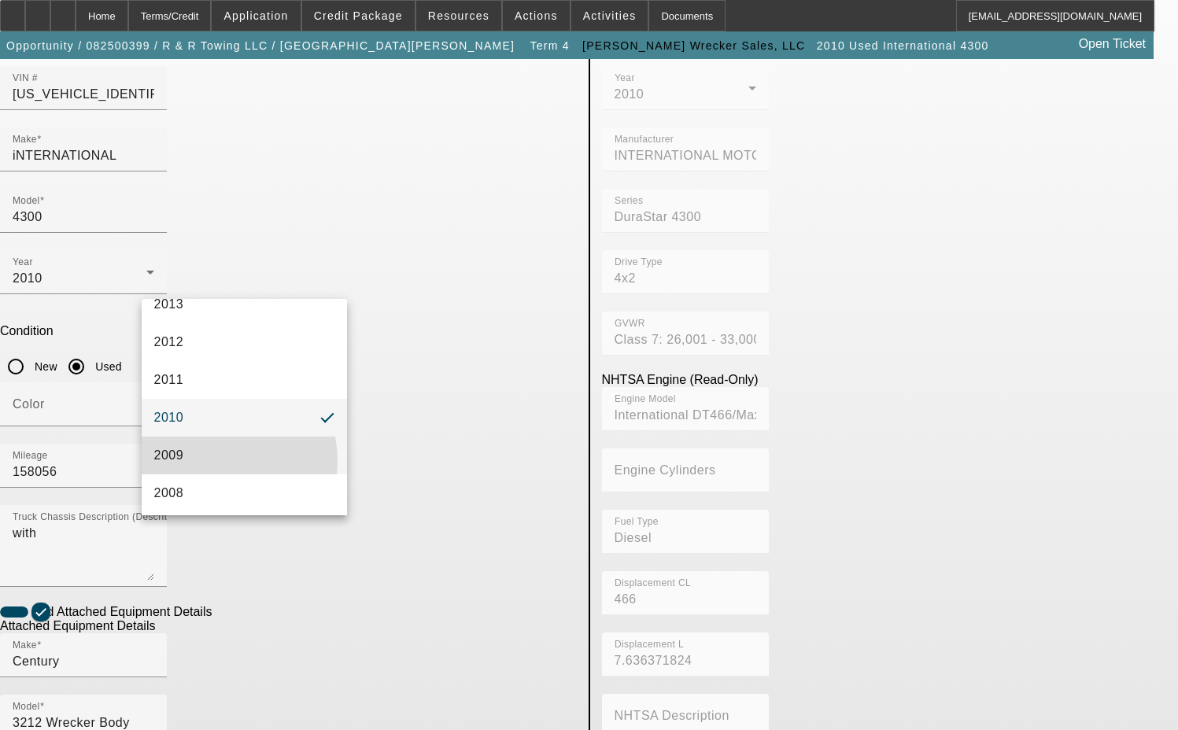
click at [209, 461] on mat-option "2009" at bounding box center [245, 456] width 206 height 38
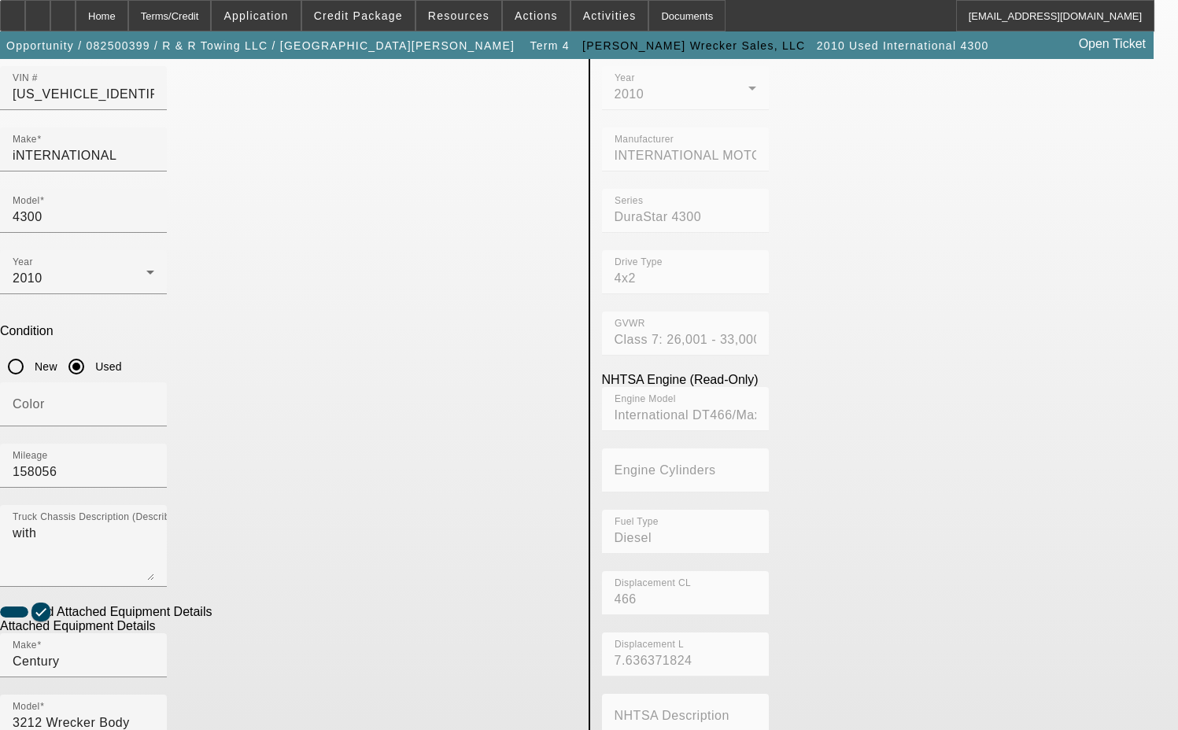
scroll to position [283, 0]
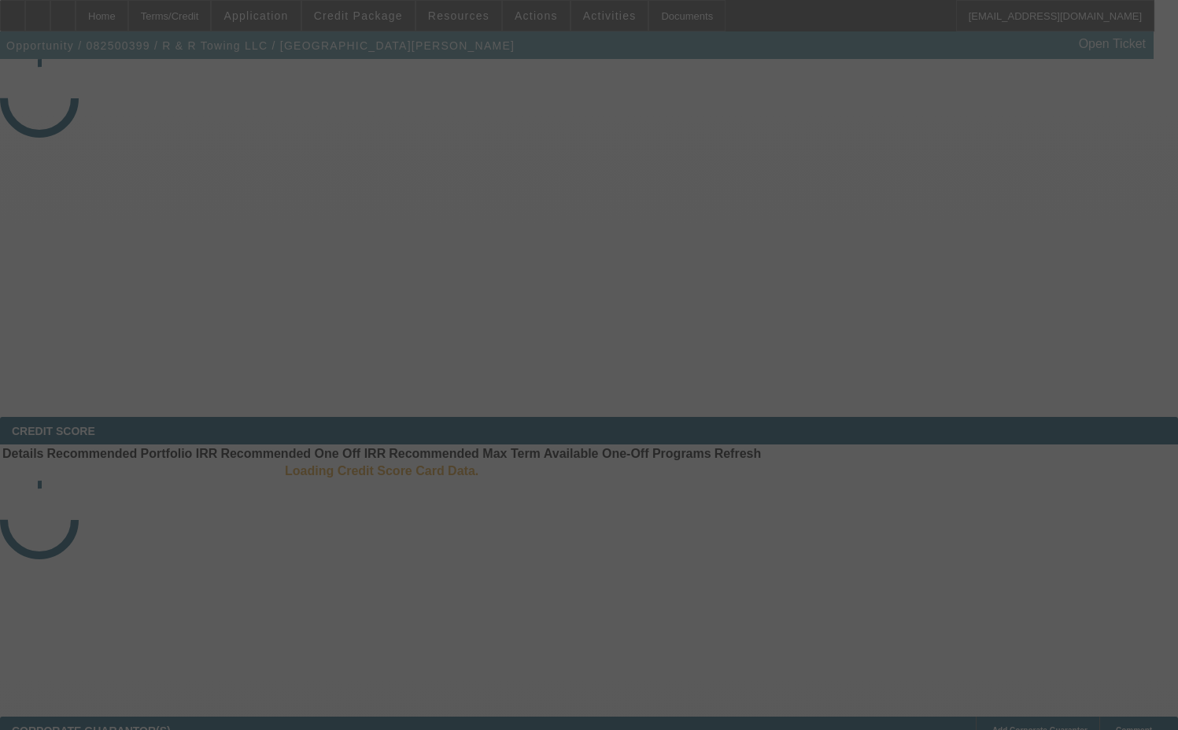
select select "3"
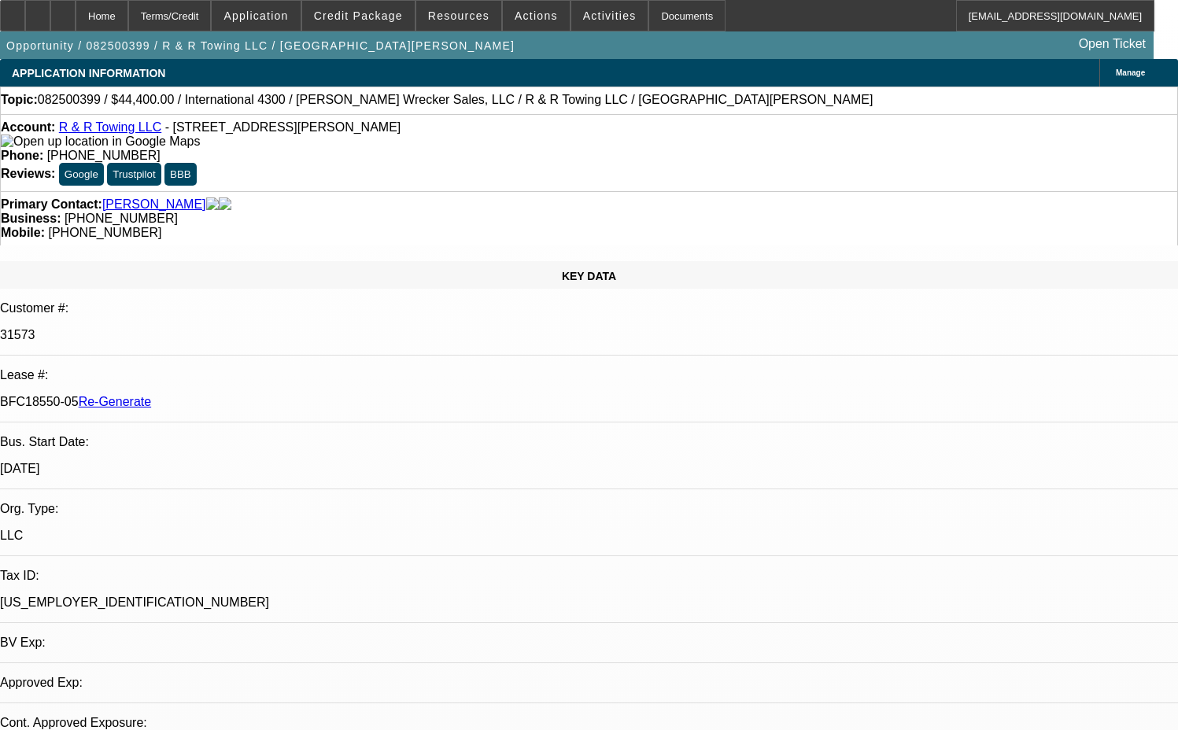
select select "0"
select select "6"
